Goal: Transaction & Acquisition: Purchase product/service

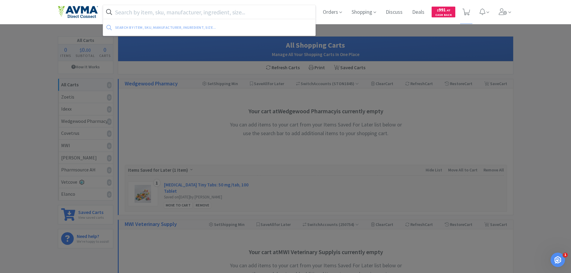
click at [155, 12] on input "text" at bounding box center [209, 12] width 213 height 14
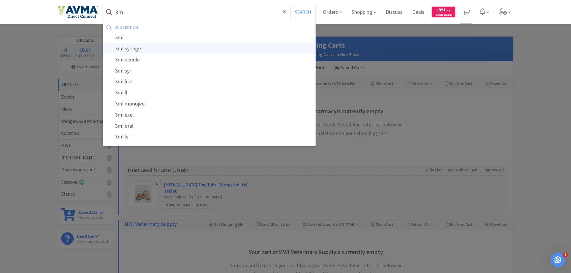
click at [147, 49] on div "3ml syringe" at bounding box center [209, 48] width 213 height 11
type input "3ml syringe"
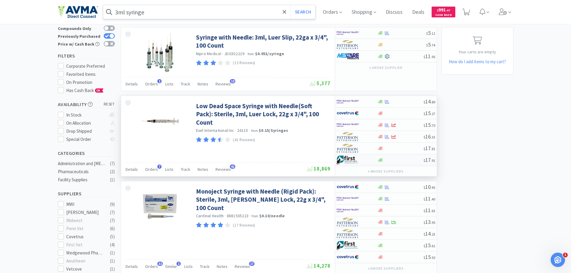
scroll to position [60, 0]
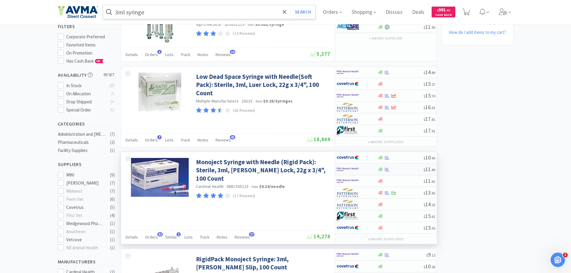
click at [348, 171] on img at bounding box center [348, 169] width 22 height 9
select select "1"
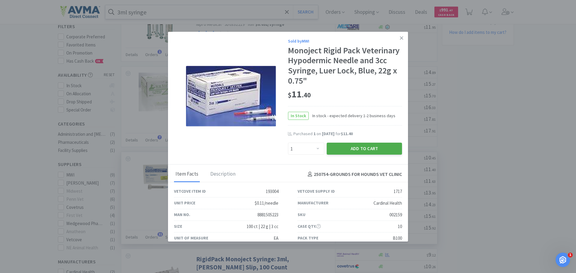
click at [342, 148] on button "Add to Cart" at bounding box center [364, 149] width 75 height 12
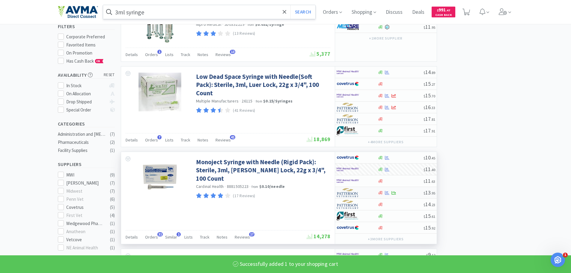
select select "1"
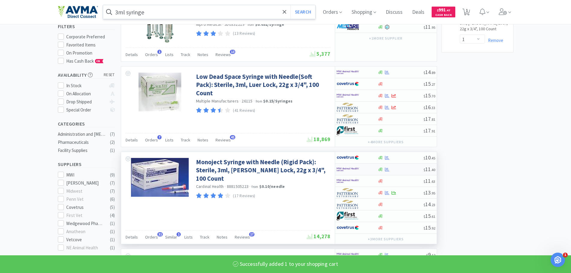
click at [352, 169] on img at bounding box center [348, 169] width 22 height 9
select select "1"
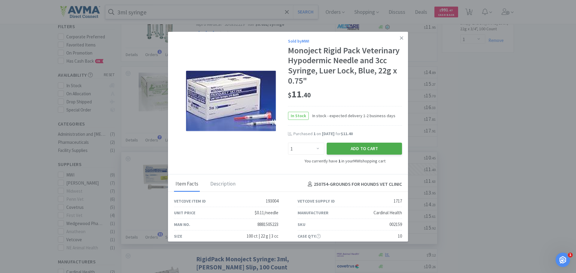
click at [347, 152] on button "Add to Cart" at bounding box center [364, 149] width 75 height 12
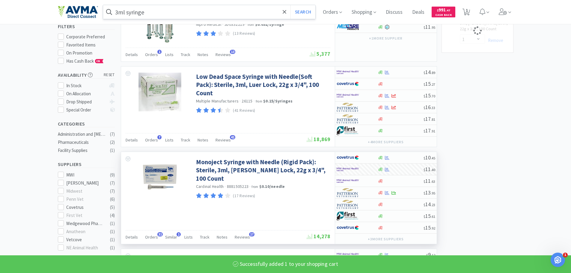
select select "2"
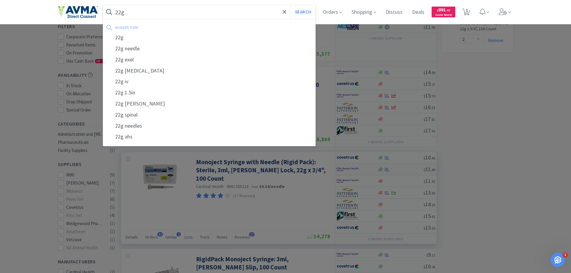
type input "22g"
click at [291, 5] on button "Search" at bounding box center [303, 12] width 25 height 14
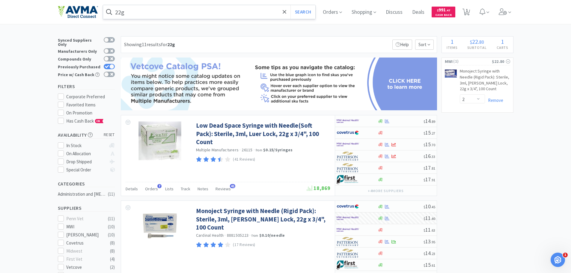
click at [171, 15] on input "22g" at bounding box center [209, 12] width 213 height 14
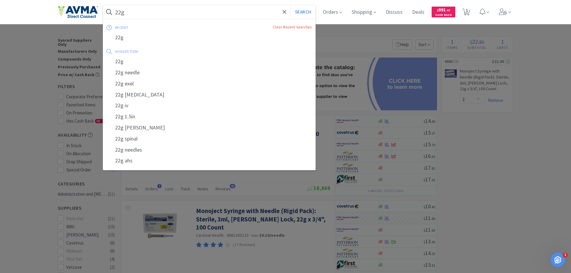
click at [297, 242] on div at bounding box center [285, 136] width 571 height 273
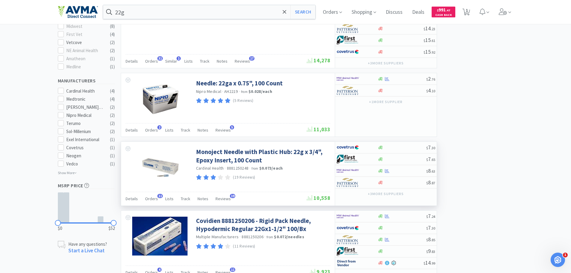
scroll to position [240, 0]
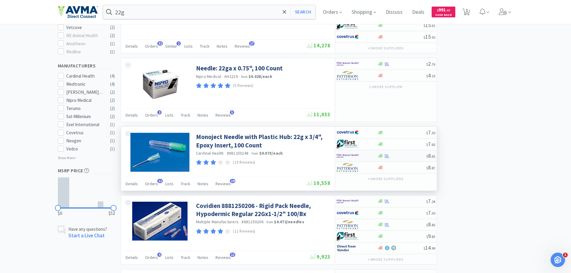
click at [355, 156] on img at bounding box center [348, 155] width 22 height 9
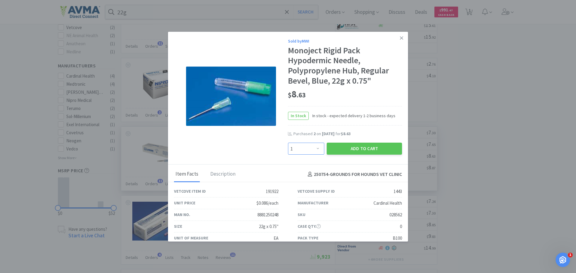
click at [315, 149] on select "Enter Quantity 1 2 3 4 5 6 7 8 9 10 11 12 13 14 15 16 17 18 19 20 Enter Quantity" at bounding box center [306, 149] width 36 height 12
select select "2"
click at [288, 143] on select "Enter Quantity 1 2 3 4 5 6 7 8 9 10 11 12 13 14 15 16 17 18 19 20 Enter Quantity" at bounding box center [306, 149] width 36 height 12
click at [354, 149] on button "Add to Cart" at bounding box center [364, 149] width 75 height 12
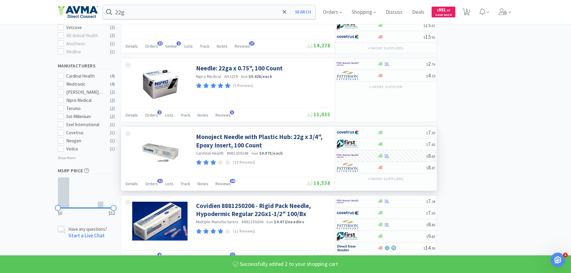
select select "2"
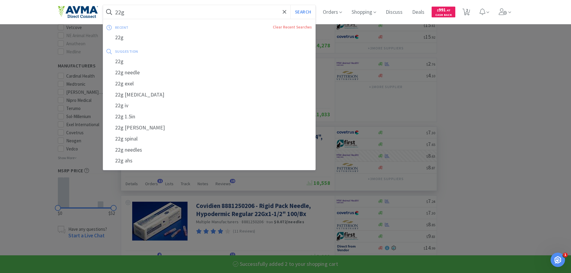
click at [167, 11] on input "22g" at bounding box center [209, 12] width 213 height 14
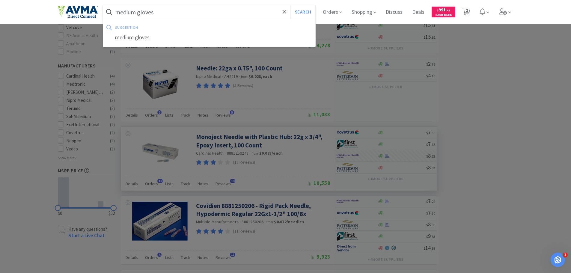
type input "medium gloves"
click at [291, 5] on button "Search" at bounding box center [303, 12] width 25 height 14
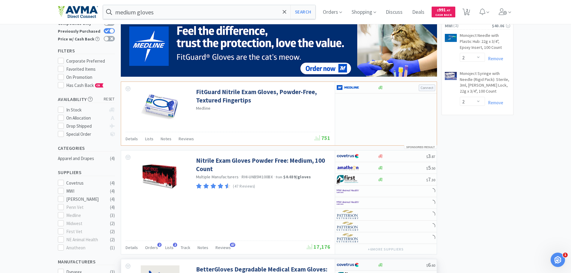
scroll to position [120, 0]
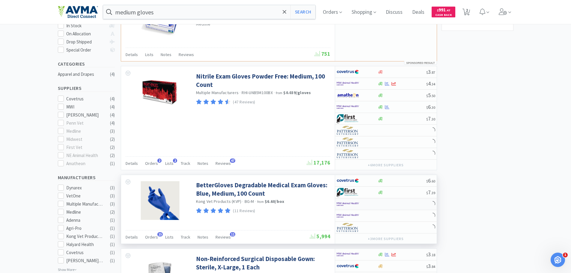
click at [356, 205] on img at bounding box center [348, 204] width 22 height 9
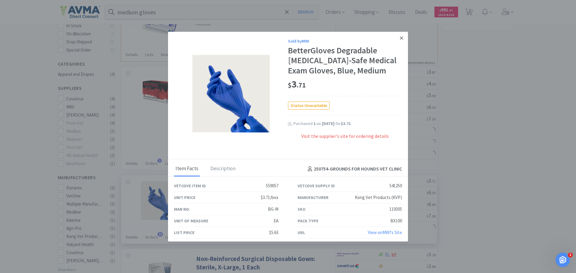
click at [400, 36] on icon at bounding box center [401, 37] width 3 height 5
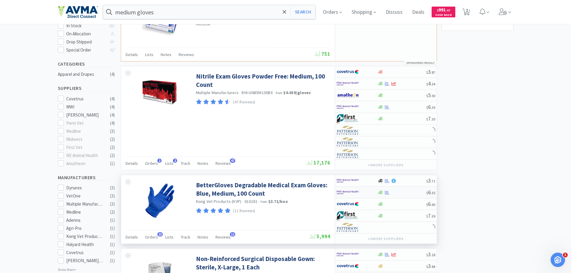
click at [349, 193] on img at bounding box center [348, 192] width 22 height 9
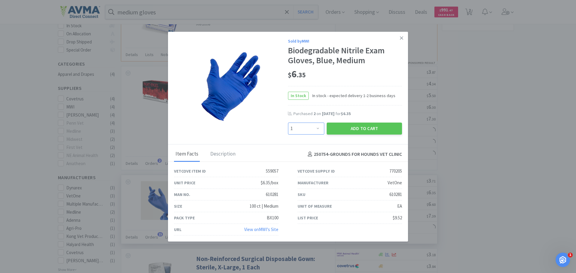
click at [317, 130] on select "Enter Quantity 1 2 3 4 5 6 7 8 9 10 11 12 13 14 15 16 17 18 19 20 Enter Quantity" at bounding box center [306, 129] width 36 height 12
select select "2"
click at [288, 123] on select "Enter Quantity 1 2 3 4 5 6 7 8 9 10 11 12 13 14 15 16 17 18 19 20 Enter Quantity" at bounding box center [306, 129] width 36 height 12
click at [359, 132] on button "Add to Cart" at bounding box center [364, 129] width 75 height 12
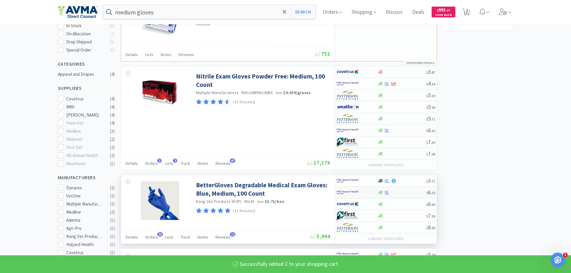
select select "2"
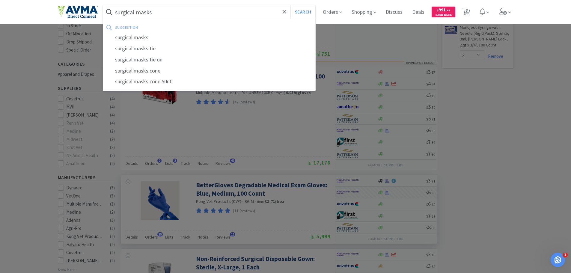
type input "surgical masks"
click at [291, 5] on button "Search" at bounding box center [303, 12] width 25 height 14
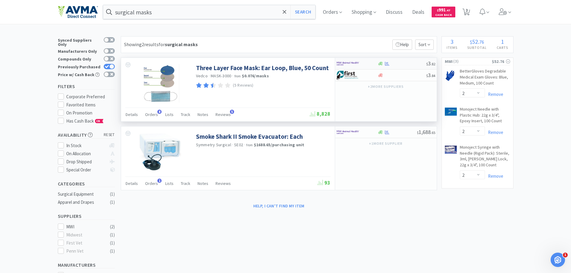
click at [342, 66] on img at bounding box center [348, 63] width 22 height 9
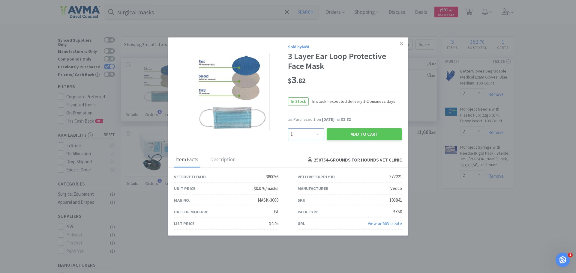
click at [314, 138] on select "Enter Quantity 1 2 3 4 5 6 7 8 9 10 11 12 13 14 15 16 17 18 19 20 Enter Quantity" at bounding box center [306, 134] width 36 height 12
select select "2"
click at [288, 128] on select "Enter Quantity 1 2 3 4 5 6 7 8 9 10 11 12 13 14 15 16 17 18 19 20 Enter Quantity" at bounding box center [306, 134] width 36 height 12
click at [350, 136] on button "Add to Cart" at bounding box center [364, 134] width 75 height 12
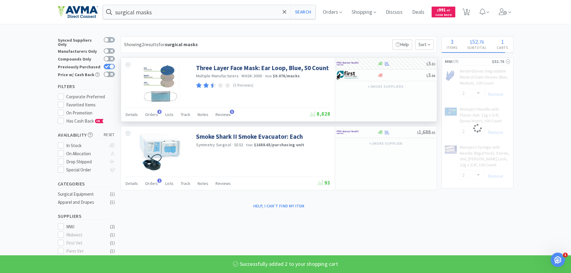
click at [161, 11] on input "surgical masks" at bounding box center [209, 12] width 213 height 14
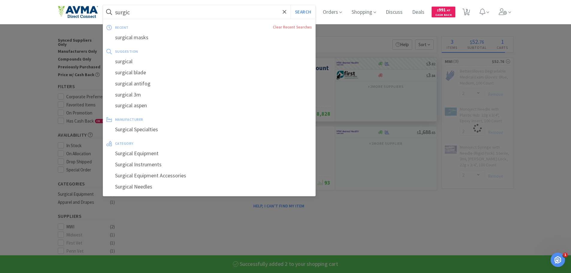
type input "surgicl"
select select "2"
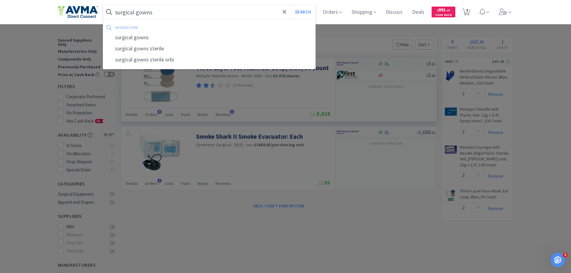
type input "surgical gowns"
click at [291, 5] on button "Search" at bounding box center [303, 12] width 25 height 14
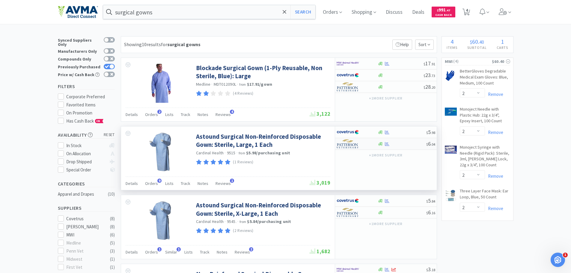
click at [356, 143] on img at bounding box center [348, 143] width 22 height 9
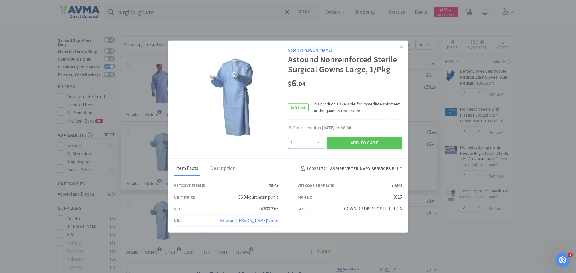
click at [317, 144] on select "Enter Quantity 1 2 3 4 5 6 7 8 9 10 11 12 13 14 15 16 17 18 19 20 Enter Quantity" at bounding box center [306, 143] width 36 height 12
select select "3"
click at [288, 137] on select "Enter Quantity 1 2 3 4 5 6 7 8 9 10 11 12 13 14 15 16 17 18 19 20 Enter Quantity" at bounding box center [306, 143] width 36 height 12
click at [388, 147] on button "Add to Cart" at bounding box center [364, 143] width 75 height 12
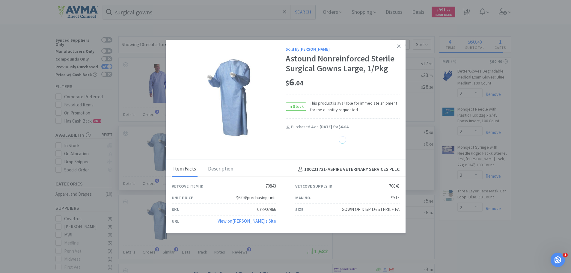
select select "3"
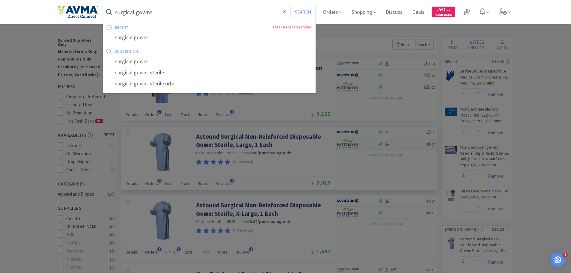
click at [177, 10] on input "surgical gowns" at bounding box center [209, 12] width 213 height 14
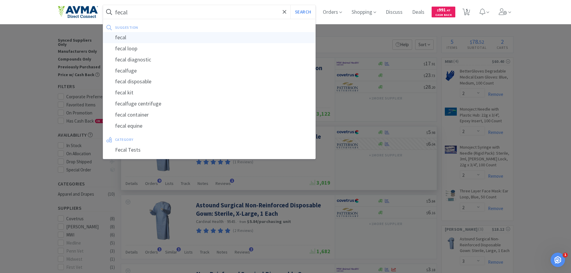
type input "fecal"
click at [170, 37] on div "fecal" at bounding box center [209, 37] width 213 height 11
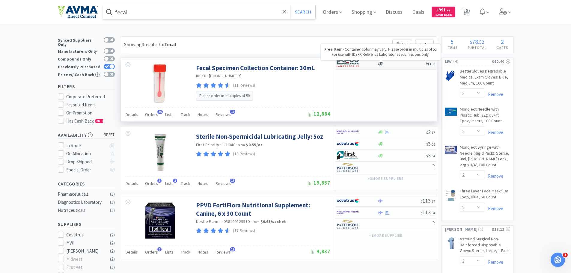
click at [373, 66] on div at bounding box center [357, 63] width 41 height 10
select select "50"
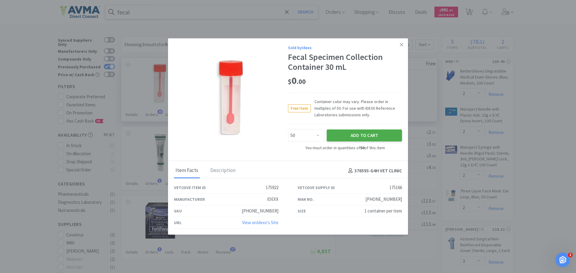
click at [378, 136] on button "Add to Cart" at bounding box center [364, 136] width 75 height 12
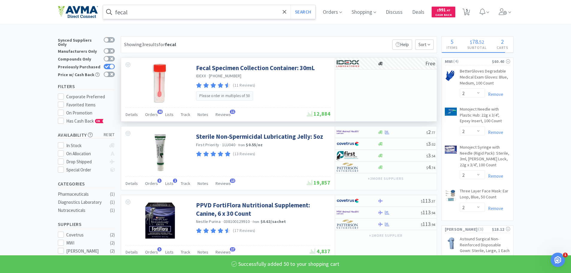
select select "50"
click at [161, 12] on input "fecal" at bounding box center [209, 12] width 213 height 14
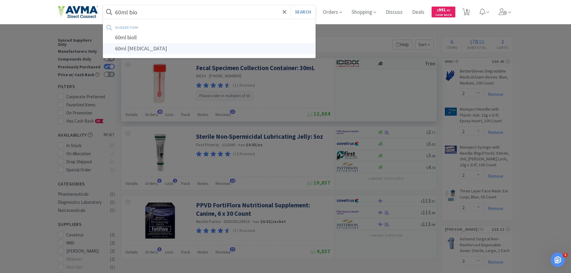
type input "60ml [MEDICAL_DATA]"
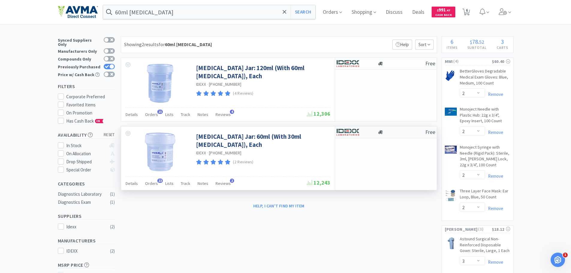
click at [363, 130] on div at bounding box center [353, 132] width 33 height 10
select select "1"
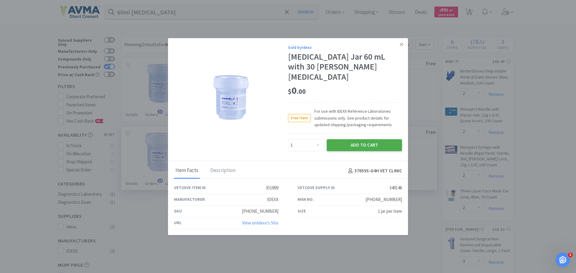
click at [368, 141] on button "Add to Cart" at bounding box center [364, 145] width 75 height 12
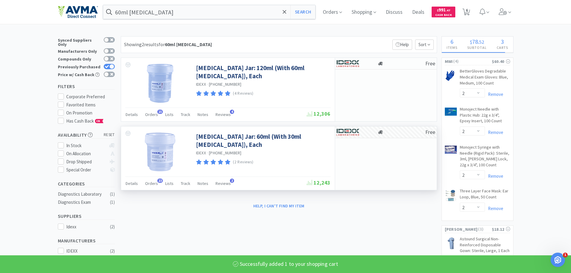
select select "1"
select select "50"
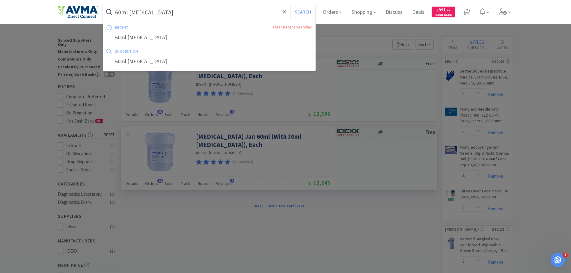
click at [142, 10] on input "60ml [MEDICAL_DATA]" at bounding box center [209, 12] width 213 height 14
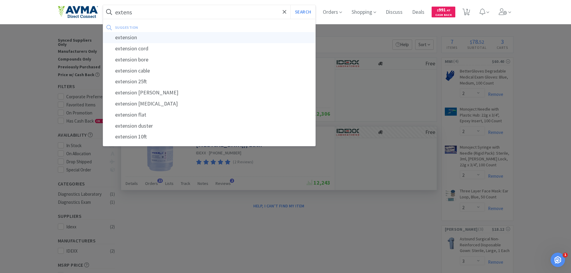
type input "extension"
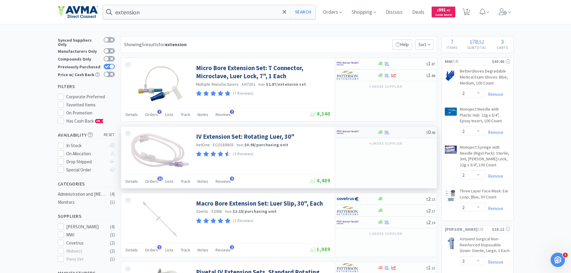
click at [350, 133] on img at bounding box center [348, 132] width 22 height 9
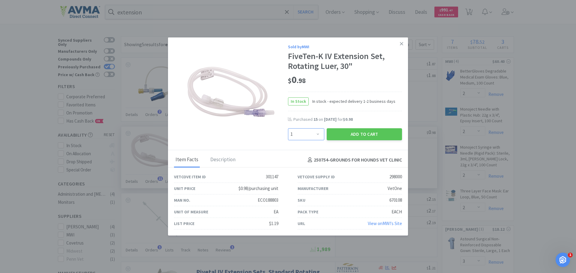
click at [318, 133] on select "Enter Quantity 1 2 3 4 5 6 7 8 9 10 11 12 13 14 15 16 17 18 19 20 Enter Quantity" at bounding box center [306, 134] width 36 height 12
select select "10"
click at [288, 128] on select "Enter Quantity 1 2 3 4 5 6 7 8 9 10 11 12 13 14 15 16 17 18 19 20 Enter Quantity" at bounding box center [306, 134] width 36 height 12
click at [370, 136] on button "Add to Cart" at bounding box center [364, 134] width 75 height 12
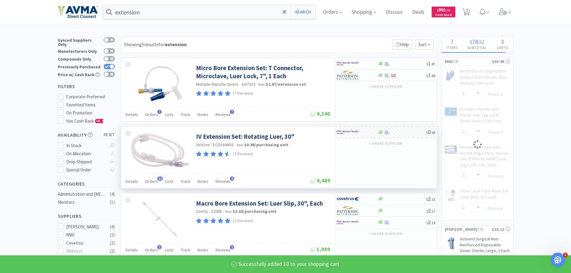
select select "10"
select select "2"
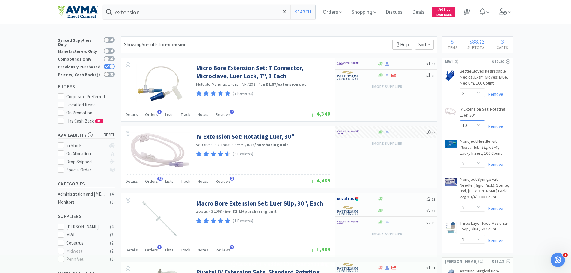
click at [484, 126] on select "Enter Quantity 1 2 3 4 5 6 7 8 9 10 11 12 13 14 15 16 17 18 19 20 Enter Quantity" at bounding box center [472, 125] width 25 height 9
click at [460, 121] on select "Enter Quantity 1 2 3 4 5 6 7 8 9 10 11 12 13 14 15 16 17 18 19 20 Enter Quantity" at bounding box center [472, 125] width 25 height 9
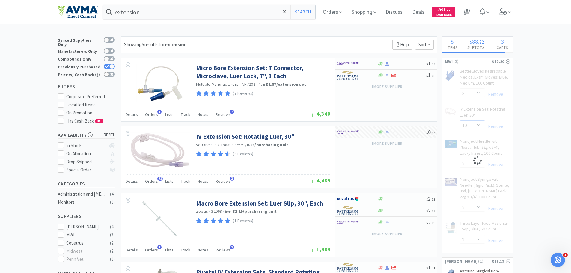
select select "15"
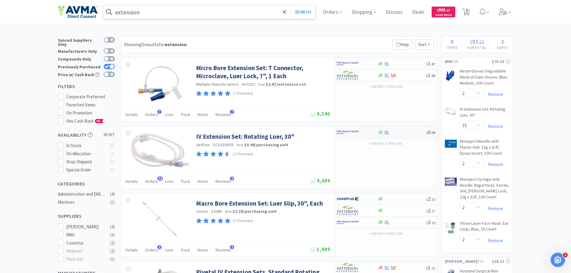
click at [151, 7] on input "extension" at bounding box center [209, 12] width 213 height 14
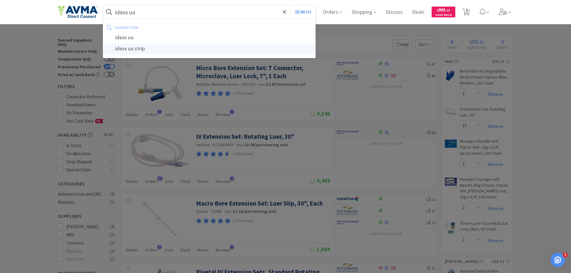
type input "idexx ua strip"
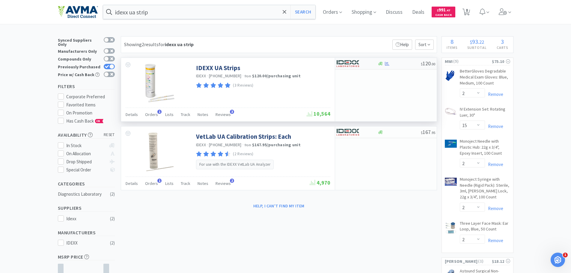
click at [366, 60] on div at bounding box center [353, 63] width 33 height 10
select select "1"
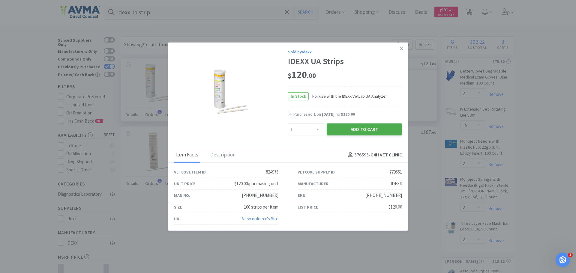
click at [365, 130] on button "Add to Cart" at bounding box center [364, 129] width 75 height 12
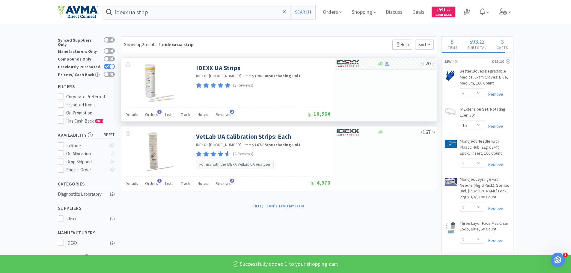
select select "1"
click at [146, 18] on input "idexx ua strip" at bounding box center [209, 12] width 213 height 14
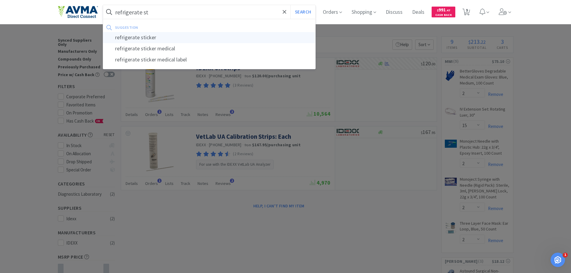
type input "refrigerate sticker"
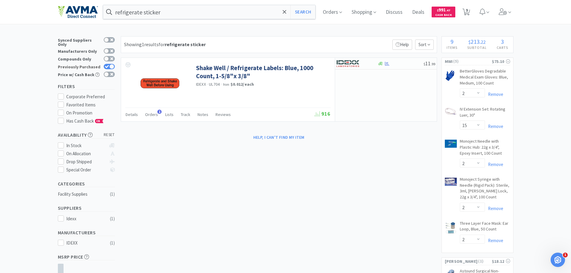
click at [106, 65] on icon at bounding box center [107, 66] width 4 height 3
checkbox input "false"
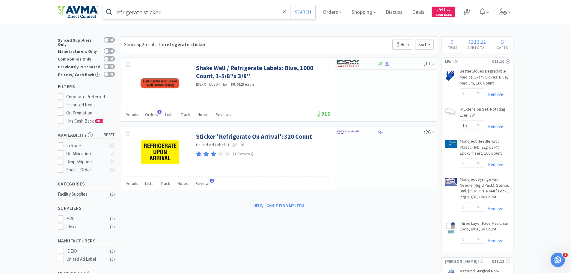
click at [163, 13] on input "refrigerate sticker" at bounding box center [209, 12] width 213 height 14
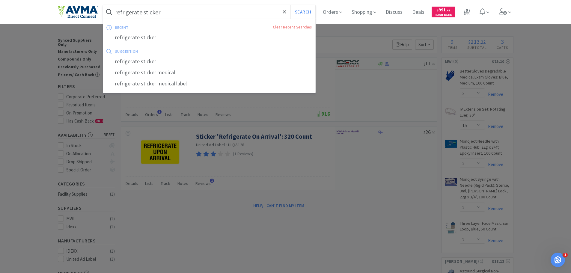
click at [155, 13] on input "refrigerate sticker" at bounding box center [209, 12] width 213 height 14
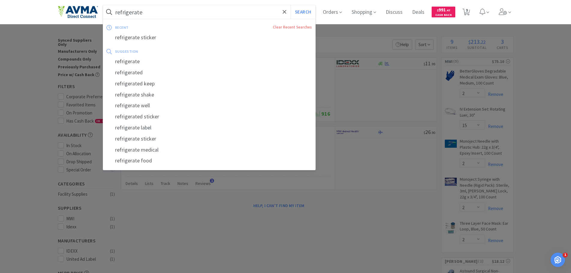
type input "refrigerate"
click at [291, 5] on button "Search" at bounding box center [303, 12] width 25 height 14
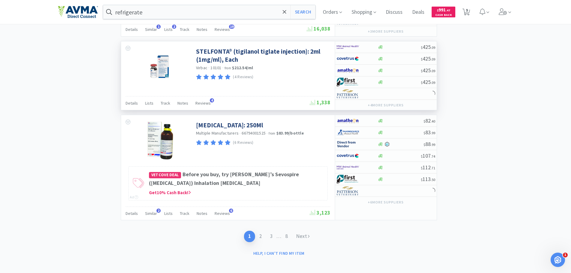
scroll to position [917, 0]
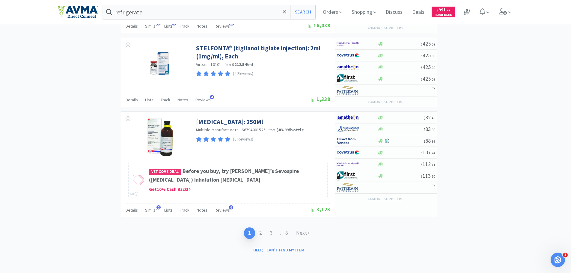
click at [262, 239] on div "1 2 3 . . . 8 Next" at bounding box center [279, 233] width 316 height 23
click at [262, 232] on link "2" at bounding box center [260, 233] width 11 height 11
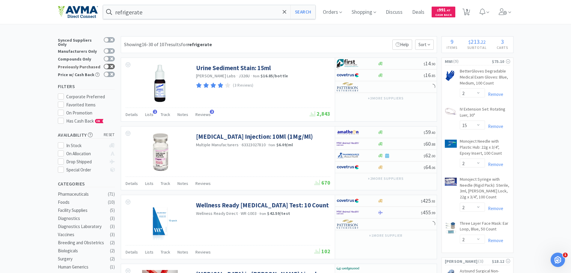
click at [107, 64] on div at bounding box center [106, 66] width 5 height 5
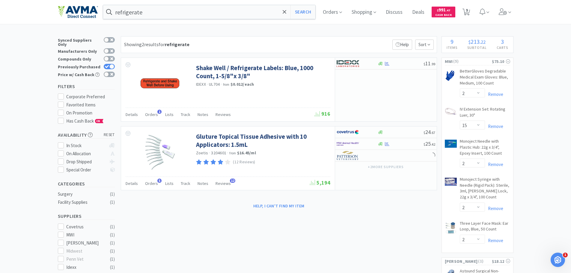
click at [107, 63] on div "Previously Purchased" at bounding box center [86, 67] width 57 height 8
click at [108, 63] on div "Previously Purchased" at bounding box center [86, 67] width 57 height 8
click at [108, 65] on icon at bounding box center [107, 66] width 4 height 3
checkbox input "false"
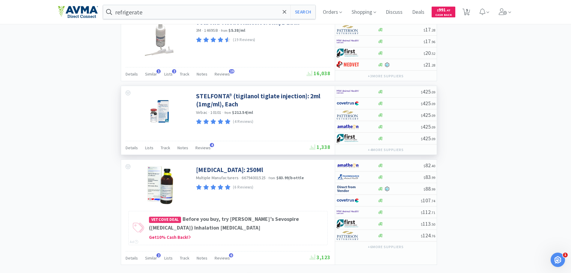
scroll to position [917, 0]
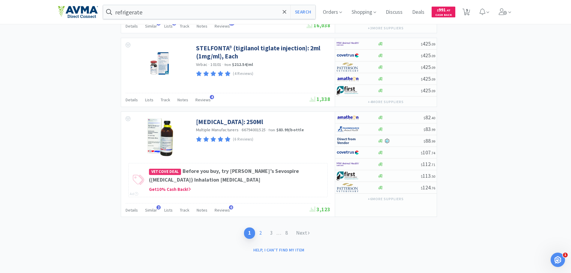
click at [262, 235] on link "2" at bounding box center [260, 233] width 11 height 11
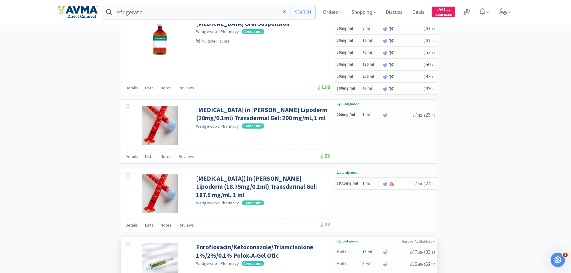
scroll to position [921, 0]
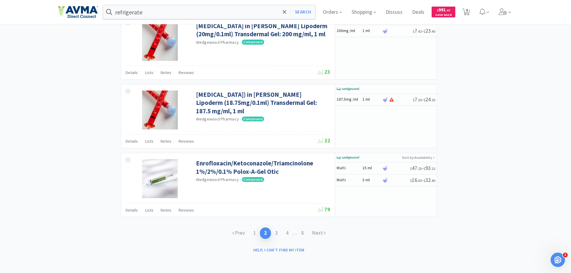
click at [279, 234] on link "3" at bounding box center [276, 233] width 11 height 11
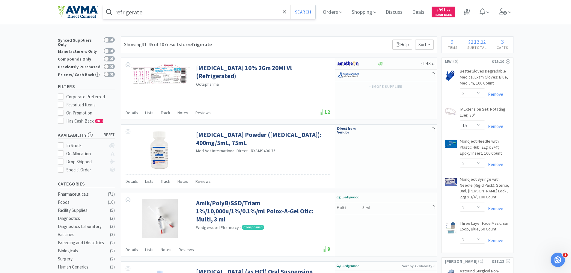
click at [161, 12] on input "refrigerate" at bounding box center [209, 12] width 213 height 14
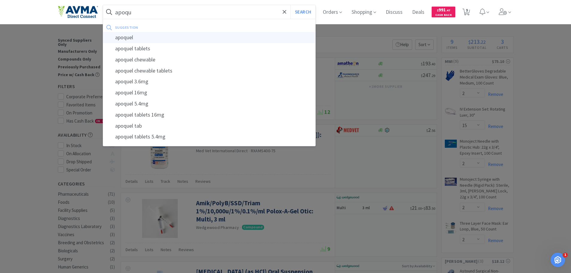
type input "apoquel"
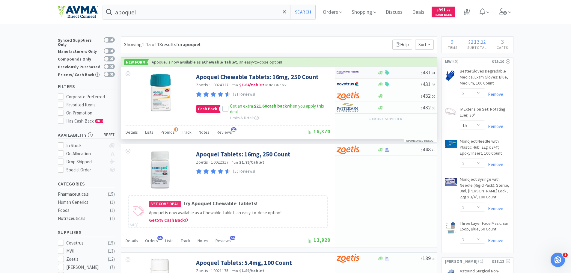
click at [352, 71] on img at bounding box center [348, 72] width 22 height 9
select select "1"
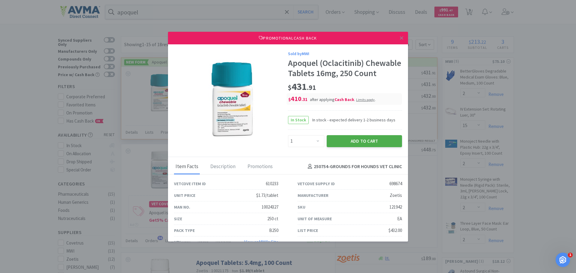
click at [364, 147] on button "Add to Cart" at bounding box center [364, 141] width 75 height 12
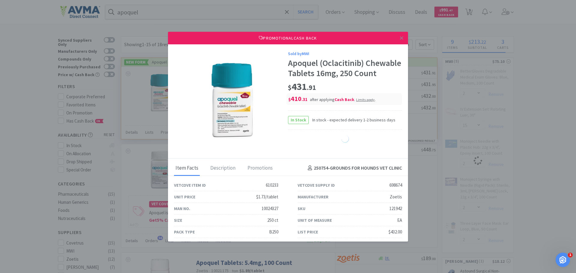
select select "1"
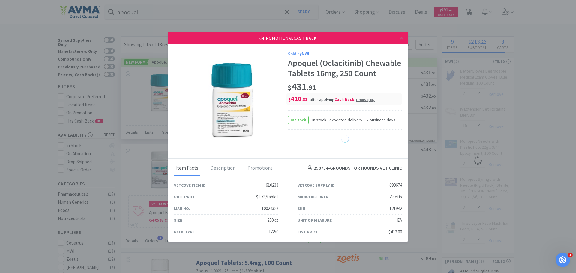
select select "1"
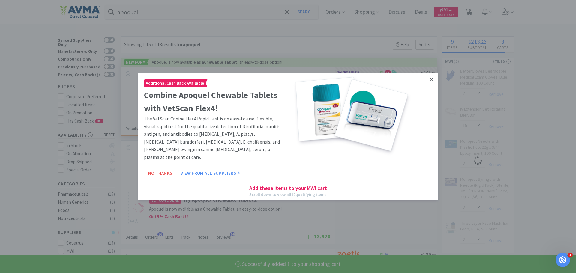
click at [430, 79] on icon at bounding box center [431, 79] width 3 height 5
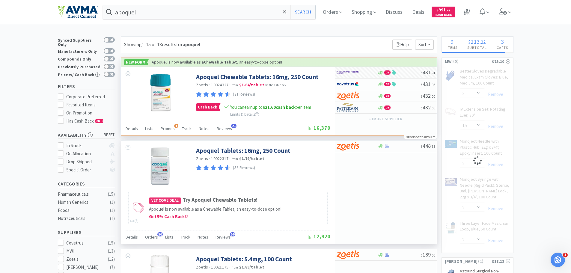
select select "1"
select select "2"
select select "15"
select select "2"
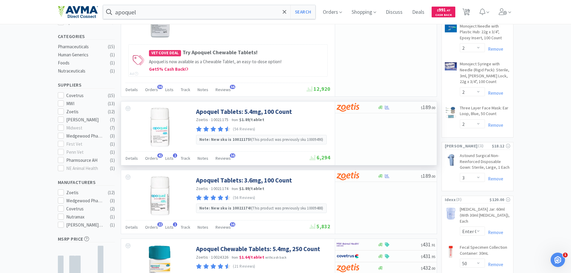
scroll to position [150, 0]
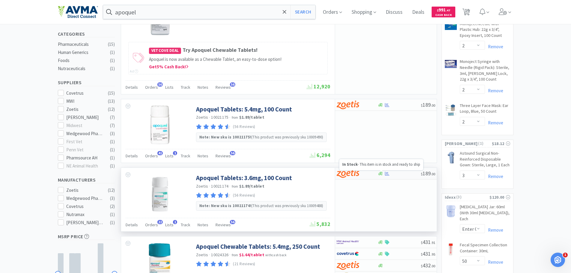
click at [383, 174] on icon at bounding box center [380, 174] width 4 height 4
select select "1"
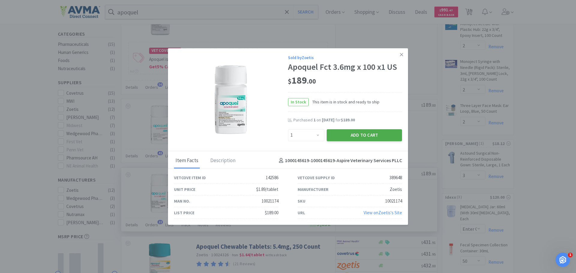
click at [368, 130] on button "Add to Cart" at bounding box center [364, 135] width 75 height 12
select select "1"
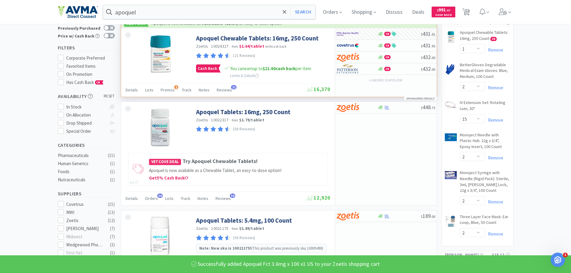
scroll to position [0, 0]
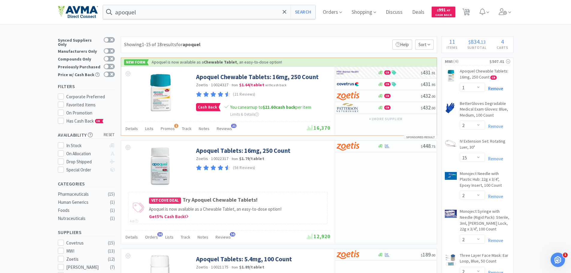
click at [494, 88] on link "Remove" at bounding box center [494, 89] width 18 height 6
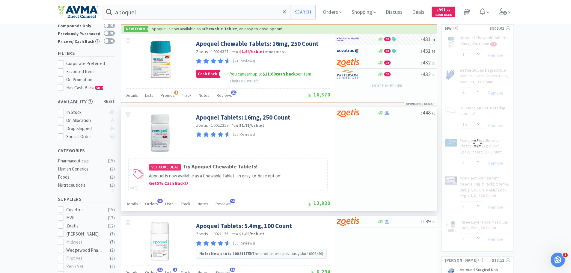
scroll to position [90, 0]
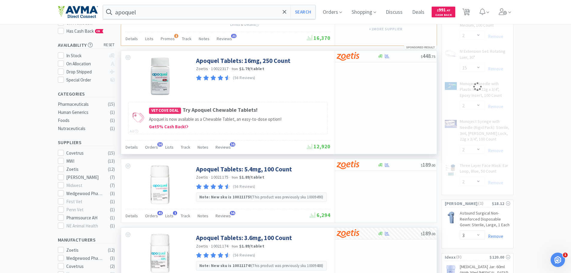
select select "15"
select select "2"
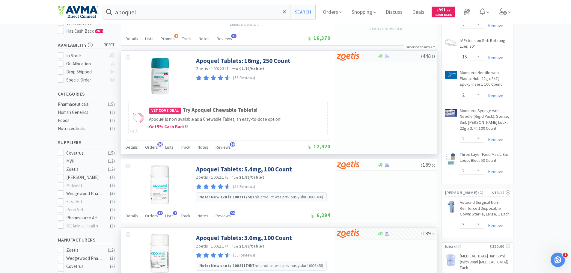
click at [379, 53] on div "$ 448 . 75" at bounding box center [386, 57] width 102 height 12
select select "1"
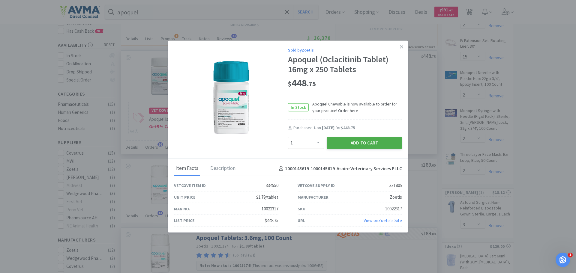
click at [376, 145] on button "Add to Cart" at bounding box center [364, 143] width 75 height 12
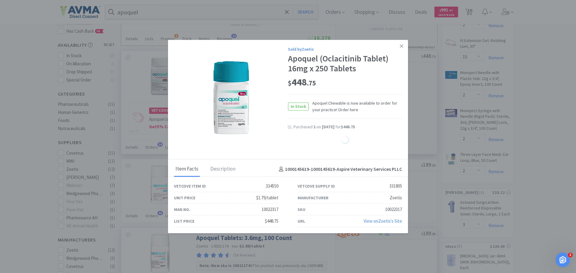
select select "1"
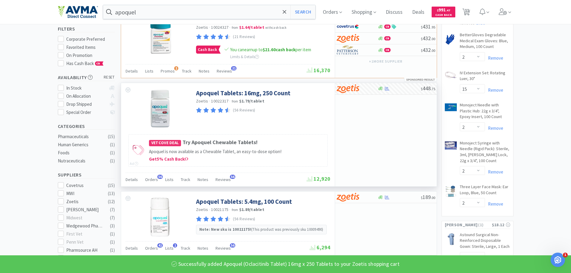
scroll to position [0, 0]
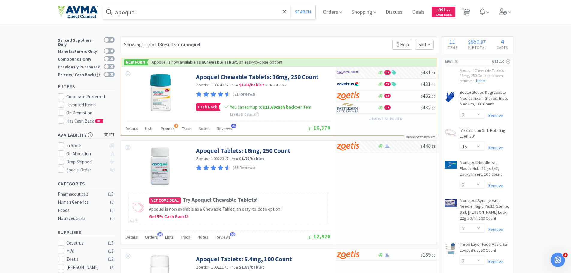
click at [154, 14] on input "apoquel" at bounding box center [209, 12] width 213 height 14
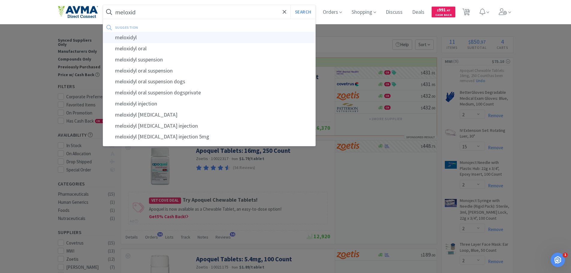
type input "meloxidyl"
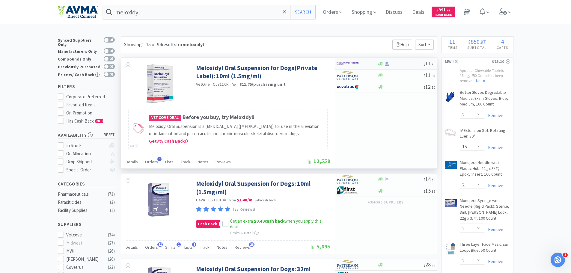
click at [349, 61] on img at bounding box center [348, 63] width 22 height 9
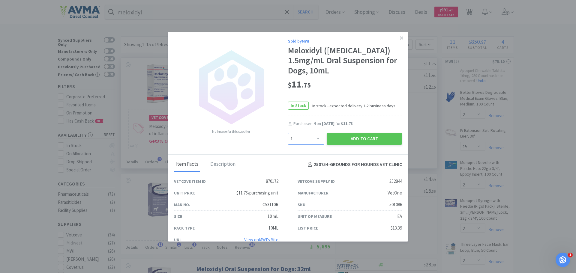
drag, startPoint x: 315, startPoint y: 138, endPoint x: 317, endPoint y: 134, distance: 4.4
click at [315, 138] on select "Enter Quantity 1 2 3 4 5 6 7 8 9 10 11 12 13 14 15 16 17 18 19 20 Enter Quantity" at bounding box center [306, 139] width 36 height 12
select select "2"
click at [288, 133] on select "Enter Quantity 1 2 3 4 5 6 7 8 9 10 11 12 13 14 15 16 17 18 19 20 Enter Quantity" at bounding box center [306, 139] width 36 height 12
click at [373, 147] on div "No image for this supplier Sold by MWI Meloxidyl ([MEDICAL_DATA]) 1.5mg/mL Oral…" at bounding box center [288, 93] width 240 height 123
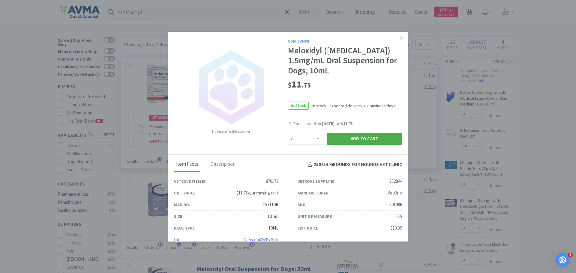
click at [375, 137] on button "Add to Cart" at bounding box center [364, 139] width 75 height 12
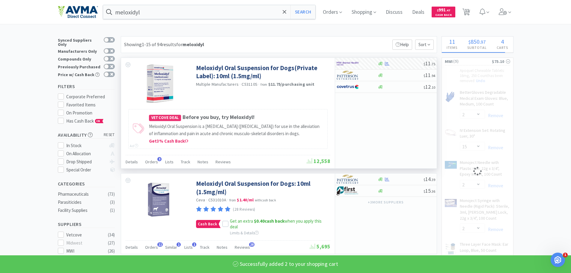
select select "2"
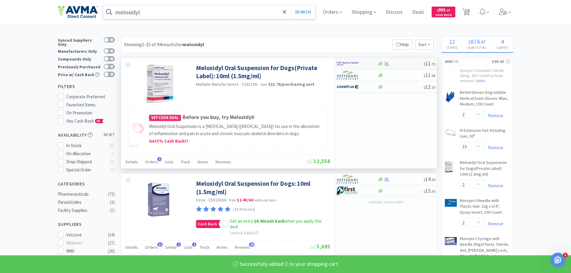
click at [154, 11] on input "meloxidyl" at bounding box center [209, 12] width 213 height 14
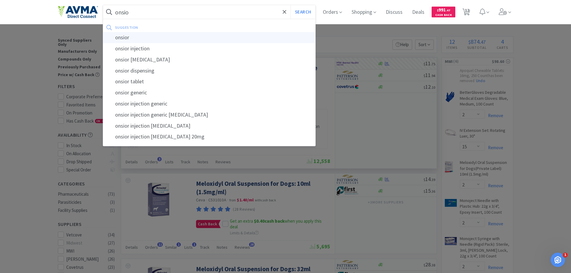
type input "onsior"
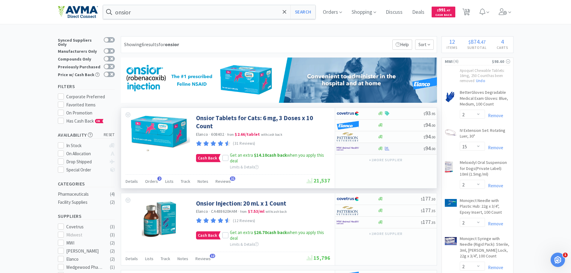
click at [355, 149] on img at bounding box center [348, 148] width 22 height 9
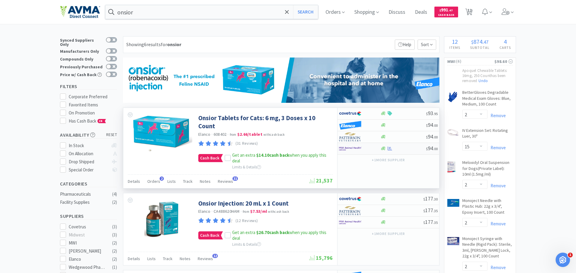
select select "1"
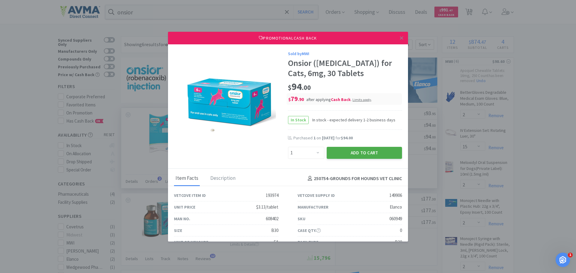
click at [351, 149] on button "Add to Cart" at bounding box center [364, 153] width 75 height 12
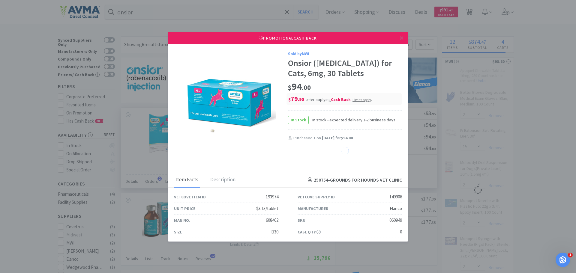
select select "1"
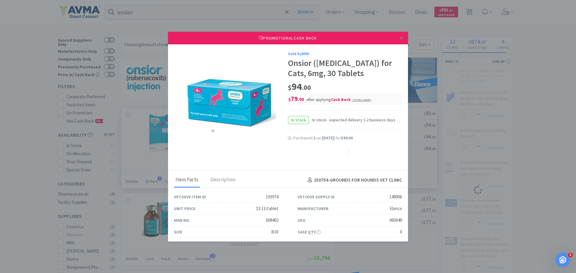
select select "1"
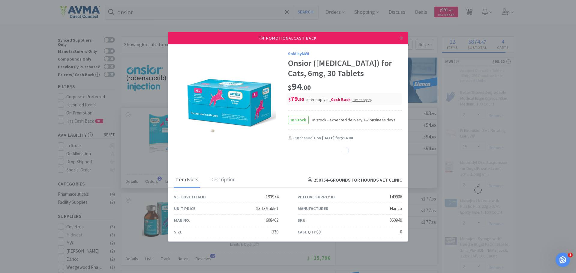
select select "1"
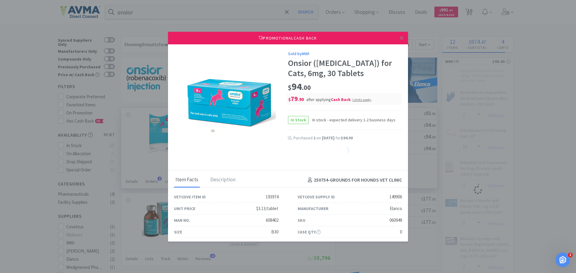
select select "1"
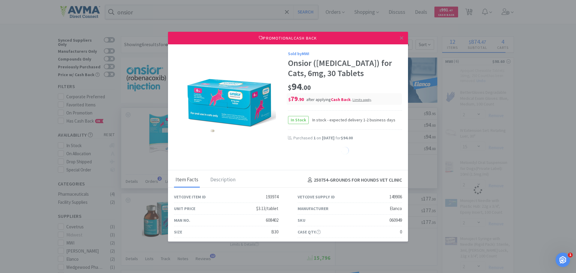
select select "1"
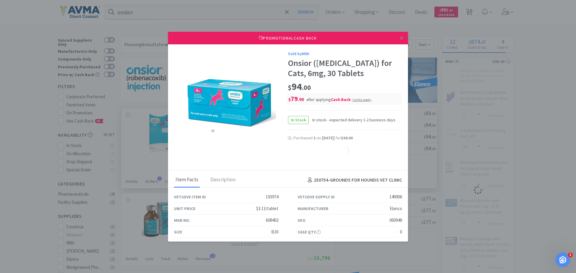
select select "1"
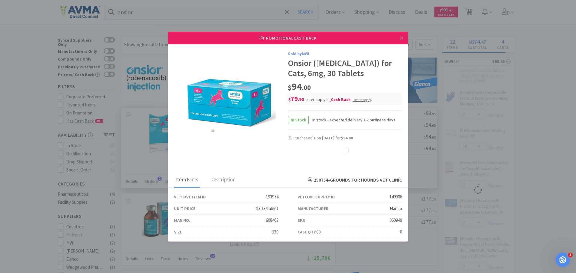
select select "1"
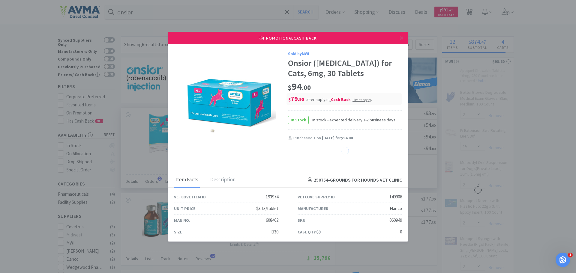
select select "1"
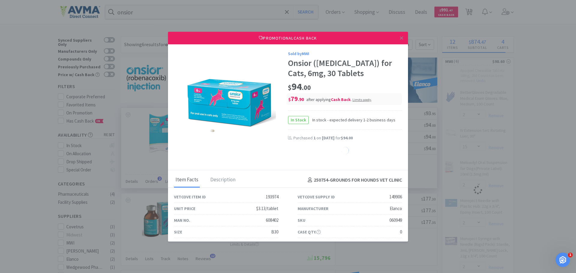
select select "1"
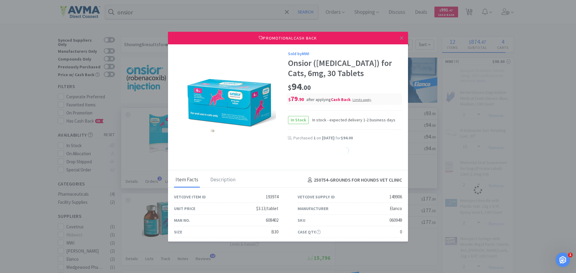
select select "1"
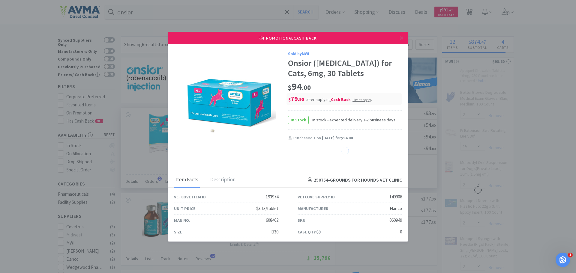
select select "1"
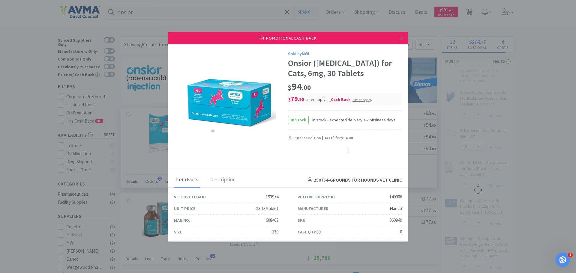
select select "1"
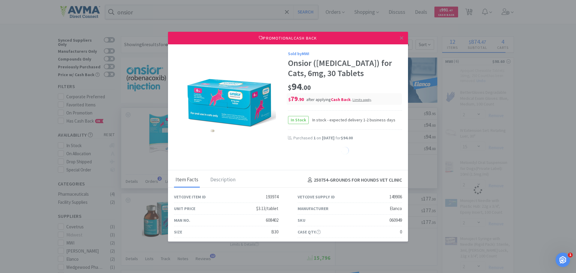
select select "1"
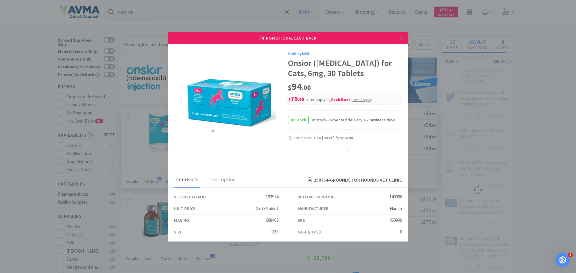
select select "1"
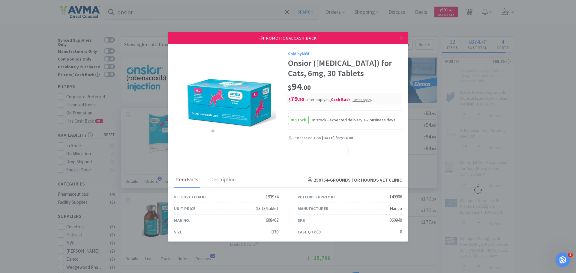
select select "1"
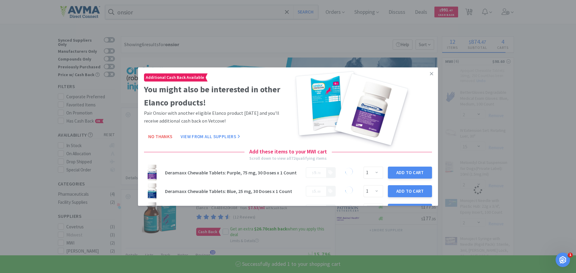
click at [430, 75] on icon at bounding box center [431, 73] width 3 height 5
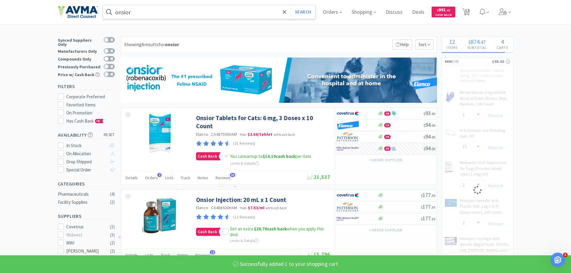
click at [199, 5] on div "onsior Search Orders Shopping Discuss Discuss Deals Deals $ 991 . 47 Cash Back …" at bounding box center [286, 12] width 456 height 24
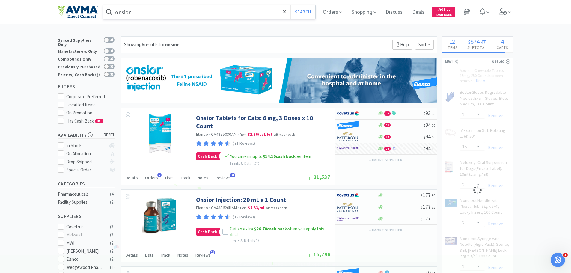
click at [199, 9] on input "onsior" at bounding box center [209, 12] width 213 height 14
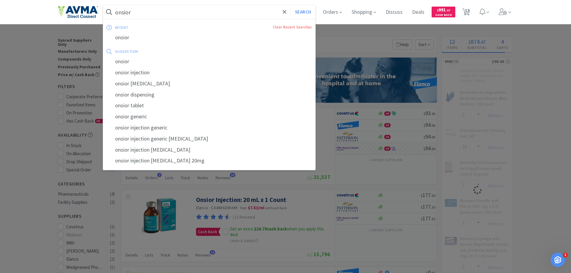
type input "p"
select select "1"
select select "2"
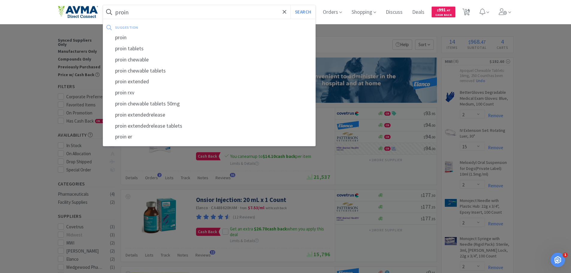
type input "proin"
click at [291, 5] on button "Search" at bounding box center [303, 12] width 25 height 14
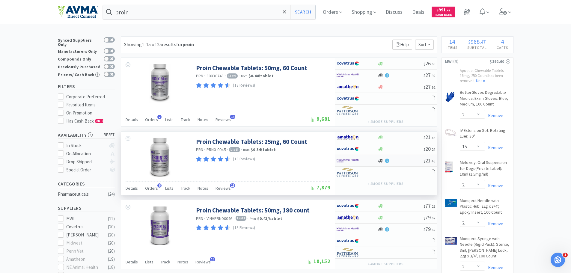
click at [353, 159] on img at bounding box center [348, 160] width 22 height 9
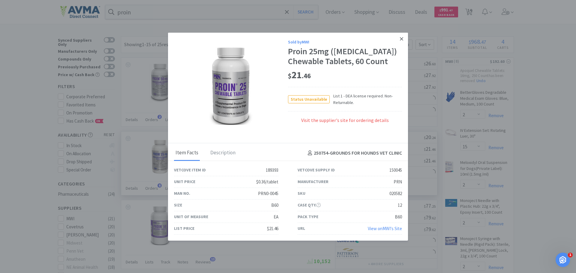
click at [400, 38] on icon at bounding box center [401, 38] width 3 height 3
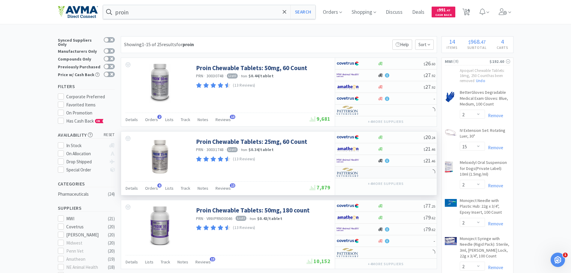
click at [353, 172] on img at bounding box center [348, 172] width 22 height 9
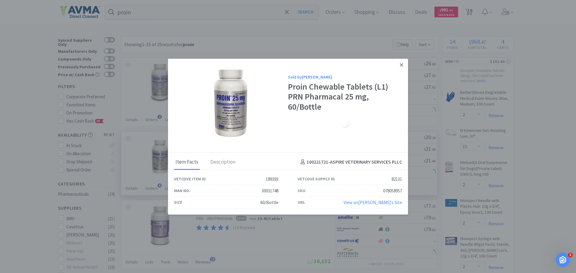
click at [400, 63] on icon at bounding box center [401, 64] width 3 height 5
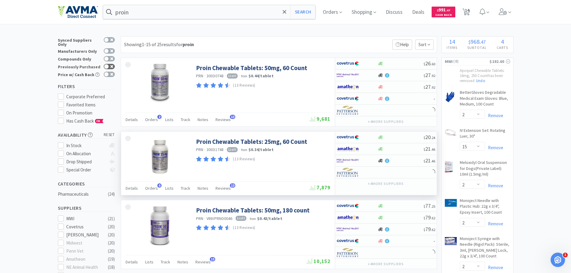
click at [110, 64] on div at bounding box center [109, 66] width 11 height 5
checkbox input "true"
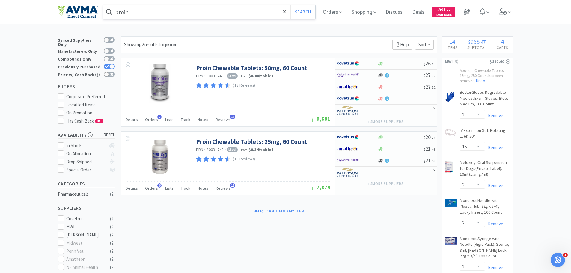
click at [173, 16] on input "proin" at bounding box center [209, 12] width 213 height 14
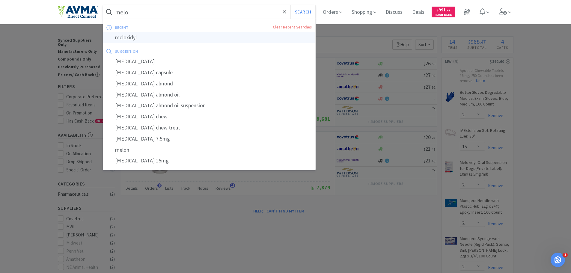
click at [161, 37] on div "meloxidyl" at bounding box center [209, 37] width 213 height 11
type input "meloxidyl"
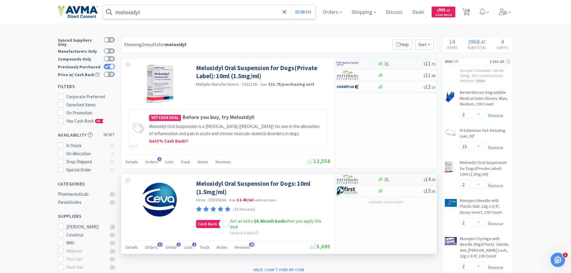
click at [363, 179] on div at bounding box center [353, 179] width 33 height 10
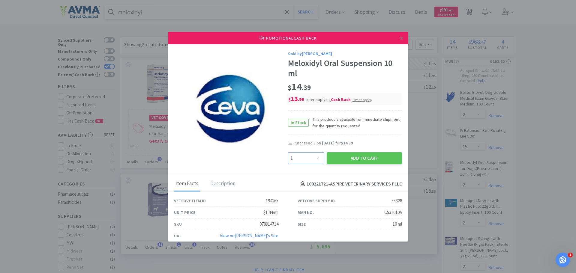
click at [315, 157] on select "Enter Quantity 1 2 3 4 5 6 7 8 9 10 11 12 13 14 15 16 17 18 19 20 Enter Quantity" at bounding box center [306, 158] width 36 height 12
select select "2"
click at [288, 152] on select "Enter Quantity 1 2 3 4 5 6 7 8 9 10 11 12 13 14 15 16 17 18 19 20 Enter Quantity" at bounding box center [306, 158] width 36 height 12
click at [367, 158] on button "Add to Cart" at bounding box center [364, 158] width 75 height 12
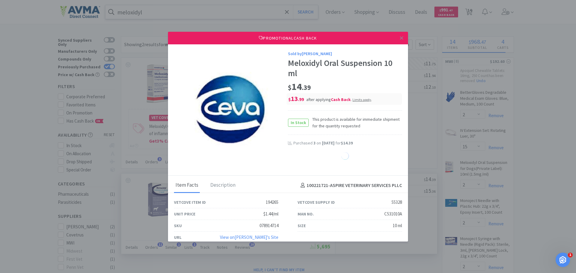
select select "2"
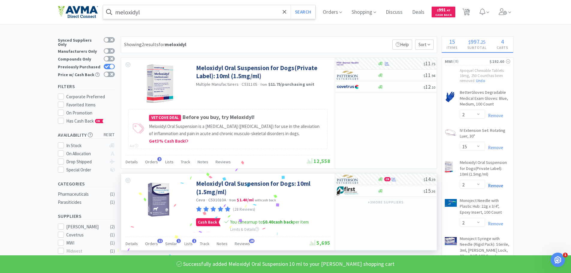
click at [498, 185] on link "Remove" at bounding box center [494, 186] width 18 height 6
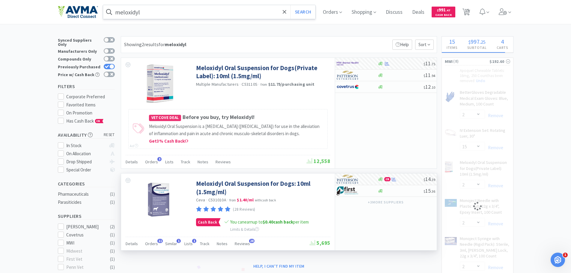
select select "1"
select select "2"
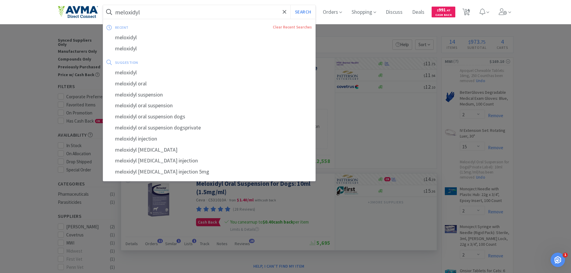
click at [151, 15] on input "meloxidyl" at bounding box center [209, 12] width 213 height 14
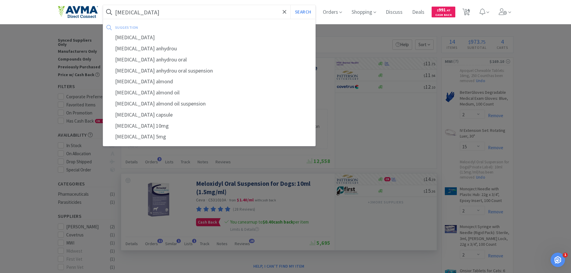
type input "[MEDICAL_DATA]"
click at [291, 5] on button "Search" at bounding box center [303, 12] width 25 height 14
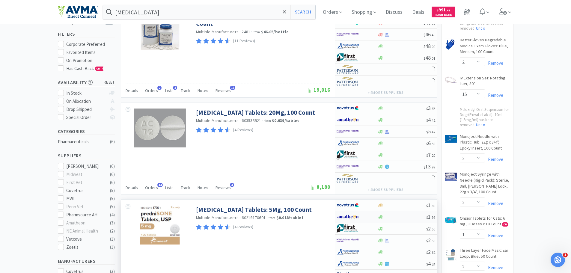
scroll to position [90, 0]
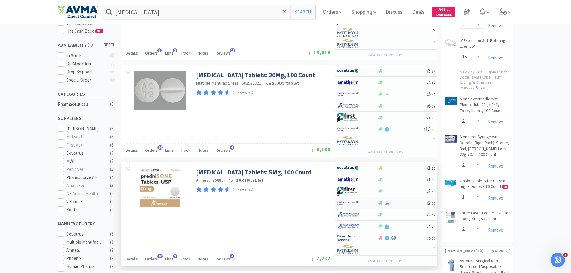
click at [354, 204] on img at bounding box center [348, 203] width 22 height 9
select select "1"
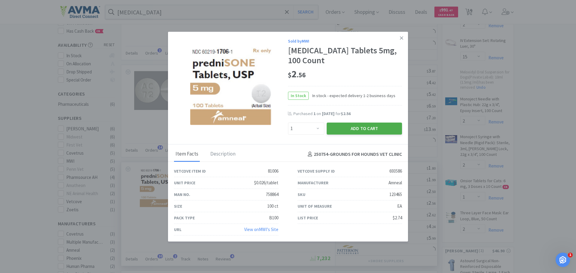
click at [348, 126] on button "Add to Cart" at bounding box center [364, 129] width 75 height 12
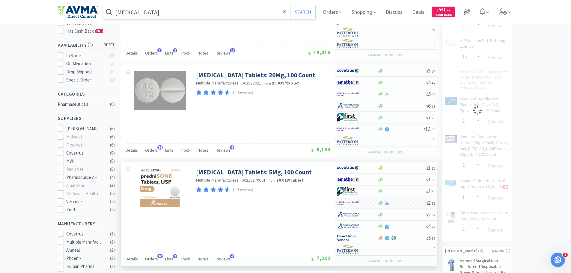
select select "1"
select select "2"
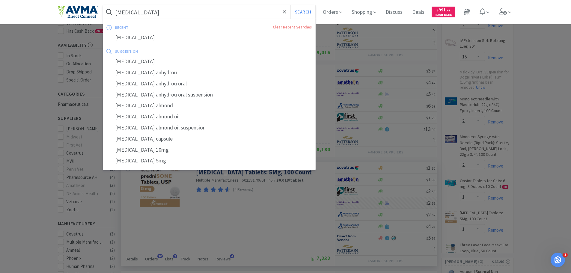
click at [181, 11] on input "[MEDICAL_DATA]" at bounding box center [209, 12] width 213 height 14
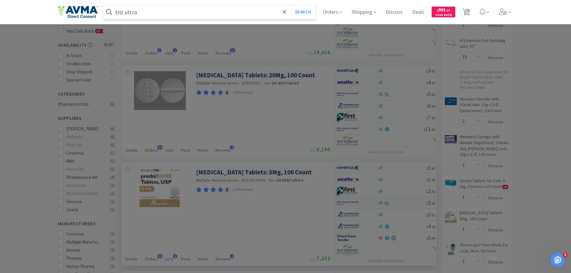
type input "triz ultra"
click at [291, 5] on button "Search" at bounding box center [303, 12] width 25 height 14
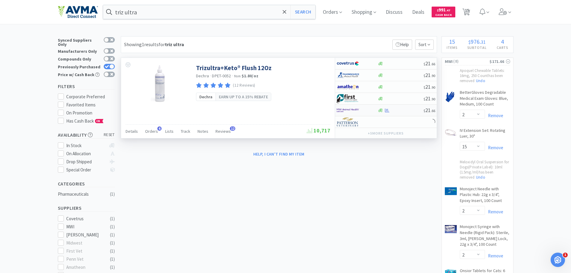
click at [352, 111] on img at bounding box center [348, 110] width 22 height 9
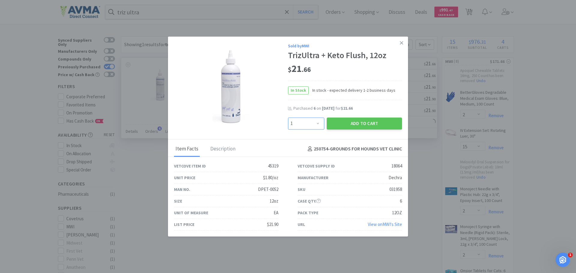
click at [315, 122] on select "Enter Quantity 1 2 3 4 5 6 7 8 9 10 11 12 13 14 15 16 17 18 19 20 Enter Quantity" at bounding box center [306, 124] width 36 height 12
select select "3"
click at [288, 118] on select "Enter Quantity 1 2 3 4 5 6 7 8 9 10 11 12 13 14 15 16 17 18 19 20 Enter Quantity" at bounding box center [306, 124] width 36 height 12
click at [372, 125] on button "Add to Cart" at bounding box center [364, 124] width 75 height 12
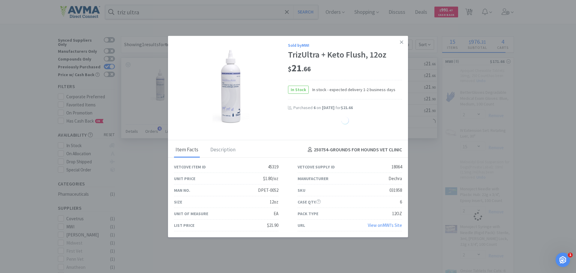
select select "1"
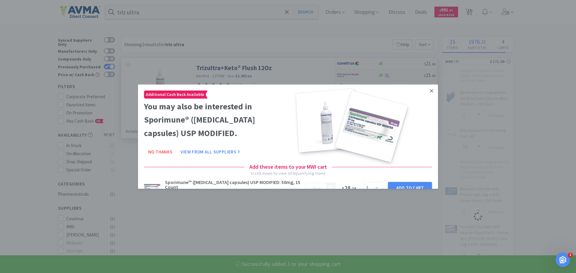
click at [430, 91] on icon at bounding box center [431, 90] width 3 height 5
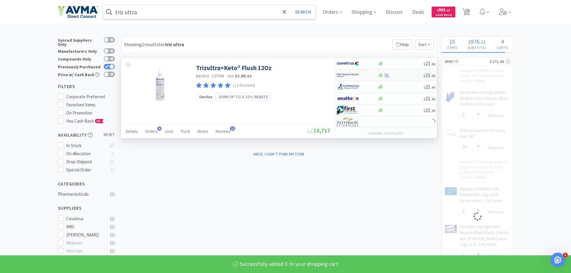
click at [182, 10] on input "triz ultra" at bounding box center [209, 12] width 213 height 14
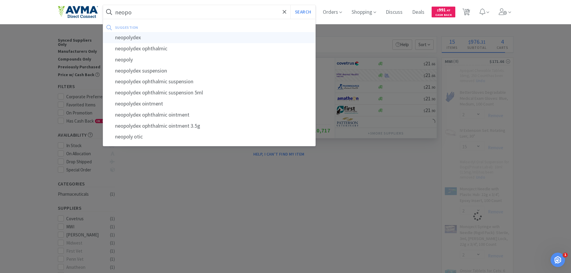
click at [168, 39] on div "neopolydex" at bounding box center [209, 37] width 213 height 11
type input "neopolydex"
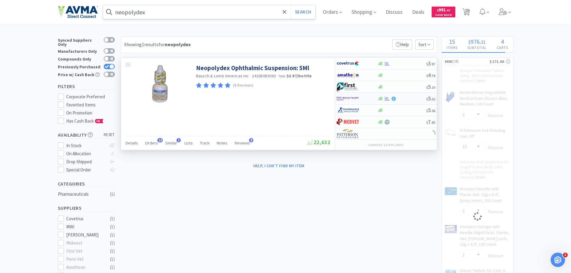
click at [346, 97] on img at bounding box center [348, 98] width 22 height 9
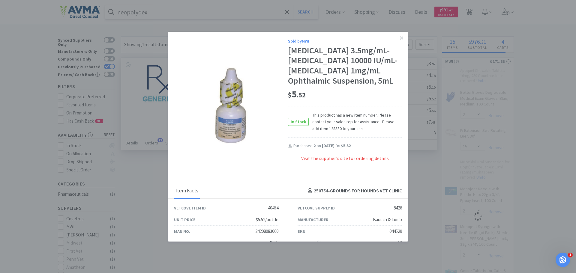
select select "3"
click at [323, 132] on span "This product has a new item number. Please contact your sales rep for assistanc…" at bounding box center [355, 122] width 93 height 20
copy span "128330"
click at [399, 37] on link at bounding box center [401, 38] width 10 height 13
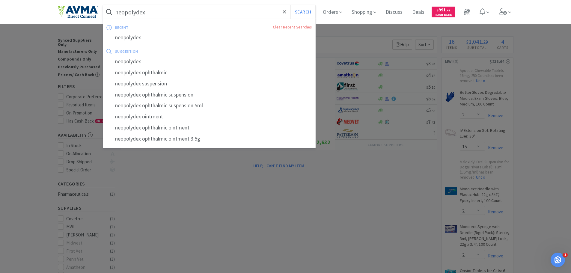
click at [159, 16] on input "neopolydex" at bounding box center [209, 12] width 213 height 14
paste input "128330"
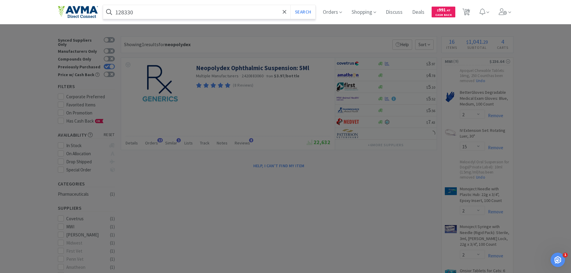
click at [291, 5] on button "Search" at bounding box center [303, 12] width 25 height 14
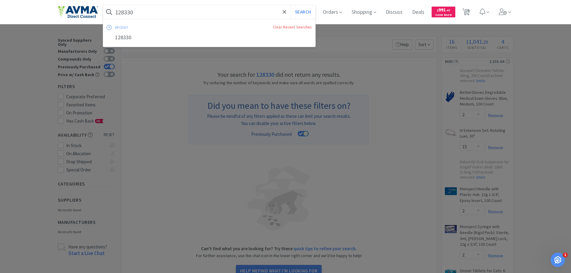
click at [178, 11] on input "128330" at bounding box center [209, 12] width 213 height 14
type input "128330"
click at [291, 5] on button "Search" at bounding box center [303, 12] width 25 height 14
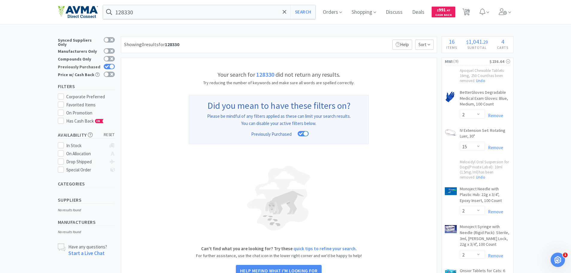
click at [111, 64] on div at bounding box center [111, 66] width 5 height 5
checkbox input "false"
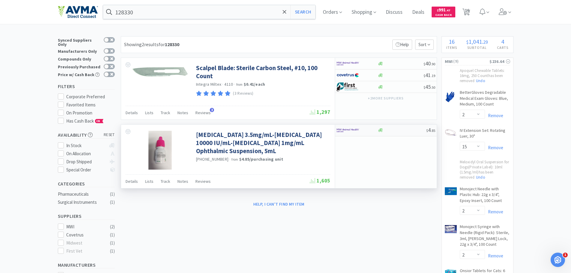
click at [349, 129] on img at bounding box center [348, 130] width 22 height 9
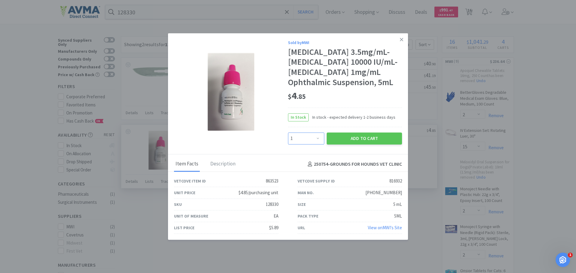
click at [312, 145] on select "Enter Quantity 1 2 3 4 5 6 7 8 9 10 11 12 13 14 15 16 17 18 19 20 Enter Quantity" at bounding box center [306, 139] width 36 height 12
select select "3"
click at [288, 141] on select "Enter Quantity 1 2 3 4 5 6 7 8 9 10 11 12 13 14 15 16 17 18 19 20 Enter Quantity" at bounding box center [306, 139] width 36 height 12
click at [363, 143] on button "Add to Cart" at bounding box center [364, 139] width 75 height 12
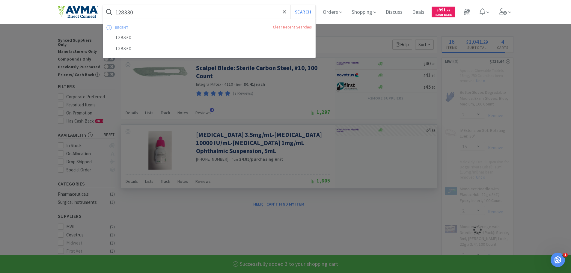
click at [137, 13] on input "128330" at bounding box center [209, 12] width 213 height 14
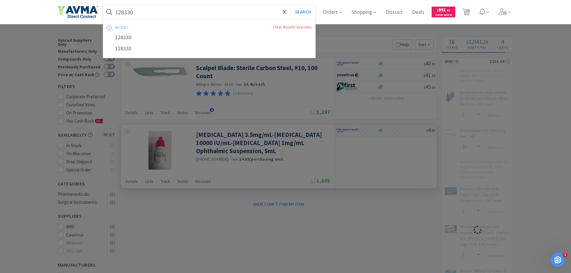
select select "3"
select select "1"
select select "2"
select select "3"
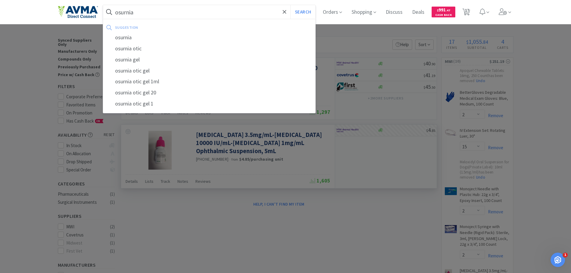
type input "osurnia"
click at [291, 5] on button "Search" at bounding box center [303, 12] width 25 height 14
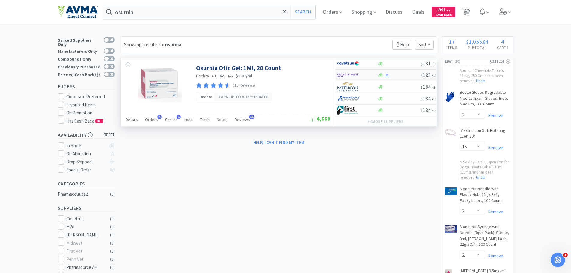
click at [353, 75] on img at bounding box center [348, 75] width 22 height 9
select select "1"
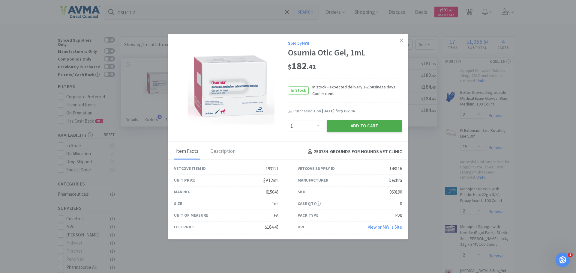
click at [360, 126] on button "Add to Cart" at bounding box center [364, 126] width 75 height 12
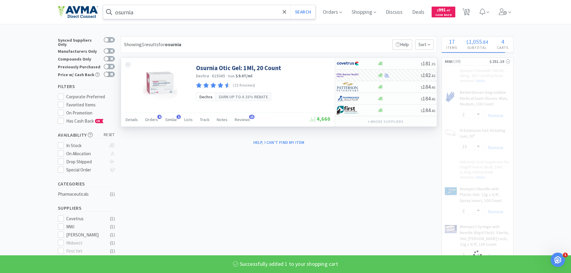
click at [148, 13] on input "osurnia" at bounding box center [209, 12] width 213 height 14
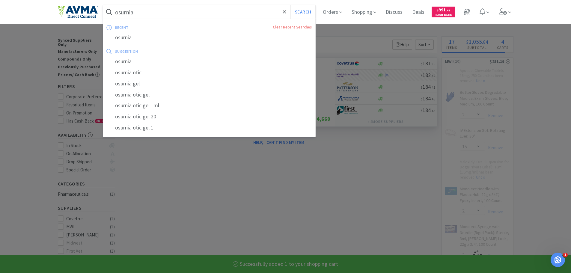
select select "1"
select select "2"
select select "3"
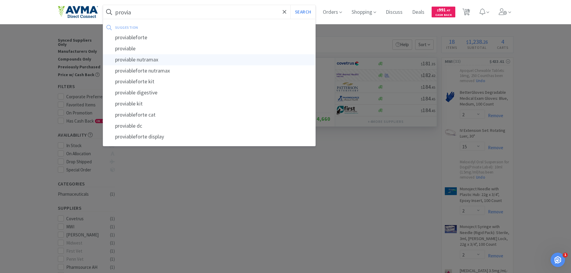
click at [147, 54] on div "proviable nutramax" at bounding box center [209, 59] width 213 height 11
type input "proviable nutramax"
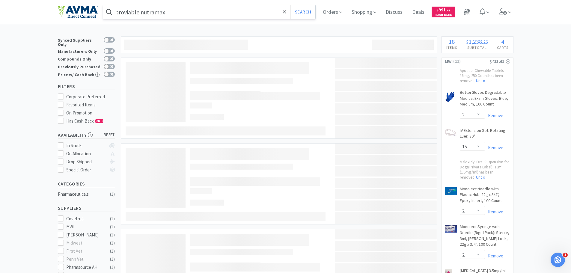
click at [172, 12] on input "proviable nutramax" at bounding box center [209, 12] width 213 height 14
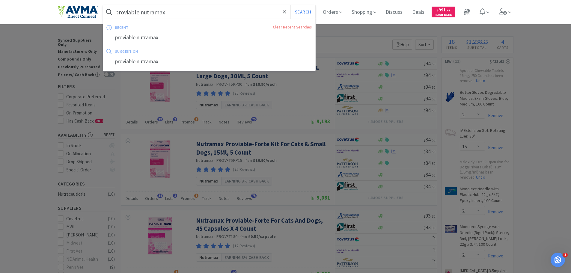
click at [319, 88] on div at bounding box center [285, 136] width 571 height 273
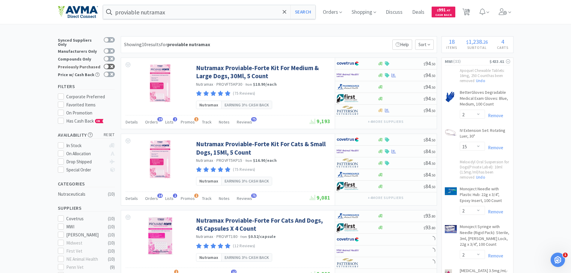
click at [113, 64] on div at bounding box center [109, 66] width 11 height 5
checkbox input "true"
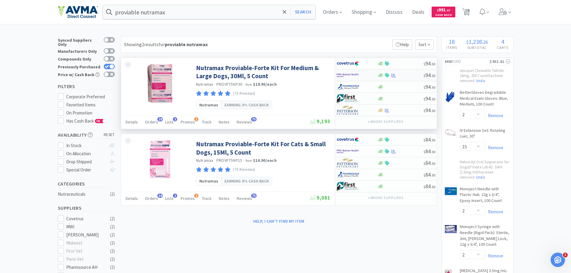
click at [355, 74] on img at bounding box center [348, 75] width 22 height 9
select select "1"
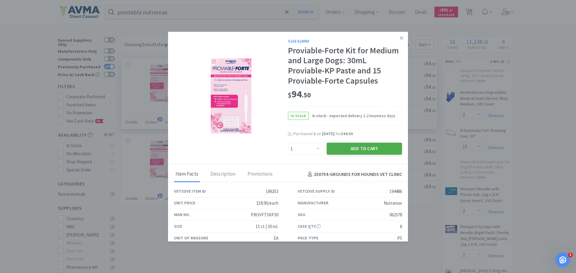
click at [342, 146] on button "Add to Cart" at bounding box center [364, 149] width 75 height 12
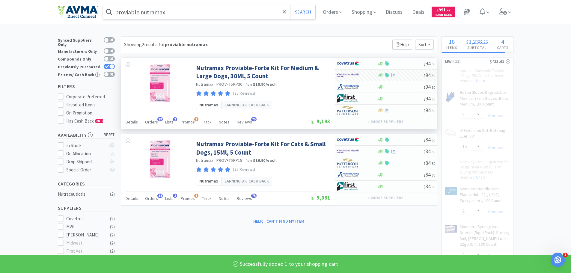
click at [166, 13] on input "proviable nutramax" at bounding box center [209, 12] width 213 height 14
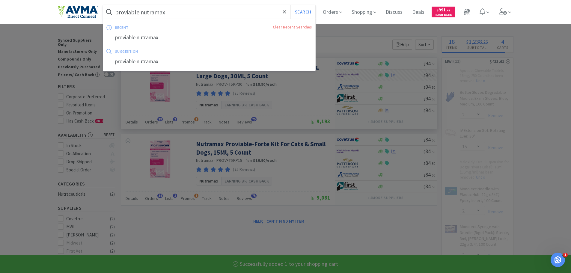
select select "1"
select select "2"
select select "3"
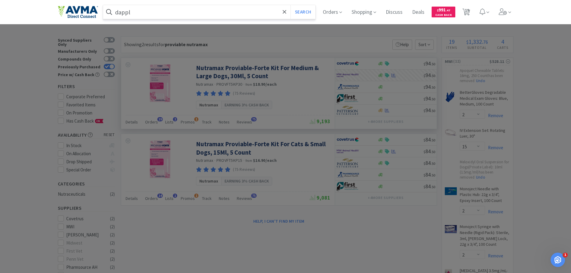
type input "dappl"
click at [291, 5] on button "Search" at bounding box center [303, 12] width 25 height 14
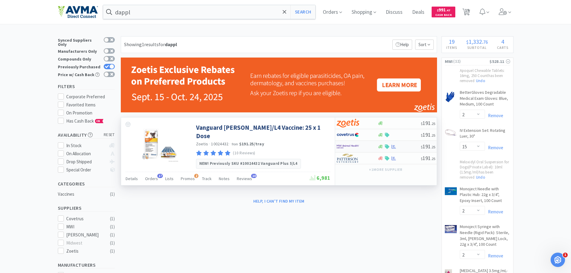
click at [349, 148] on img at bounding box center [348, 146] width 22 height 9
select select "1"
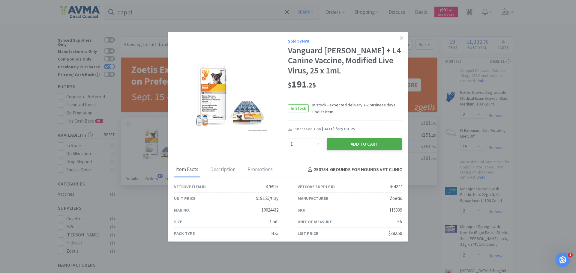
click at [360, 143] on button "Add to Cart" at bounding box center [364, 144] width 75 height 12
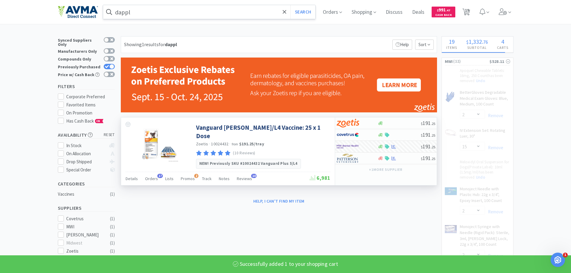
click at [245, 15] on input "dappl" at bounding box center [209, 12] width 213 height 14
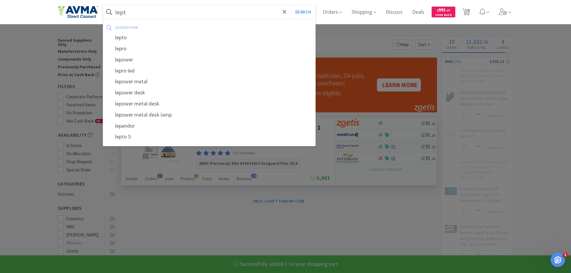
type input "lepto"
select select "1"
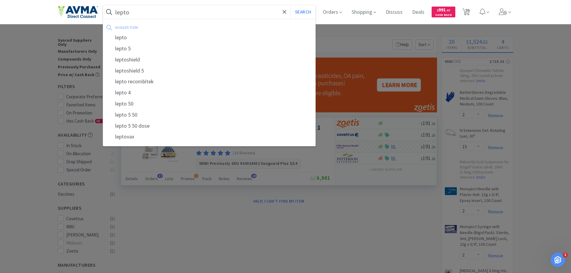
type input "lepto"
click at [291, 5] on button "Search" at bounding box center [303, 12] width 25 height 14
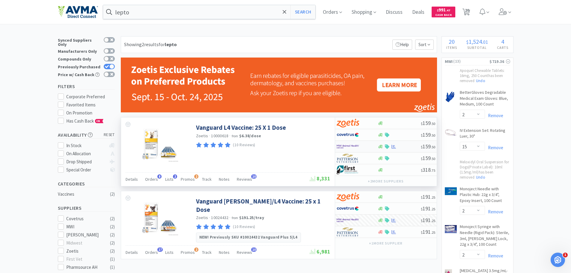
click at [355, 145] on img at bounding box center [348, 146] width 22 height 9
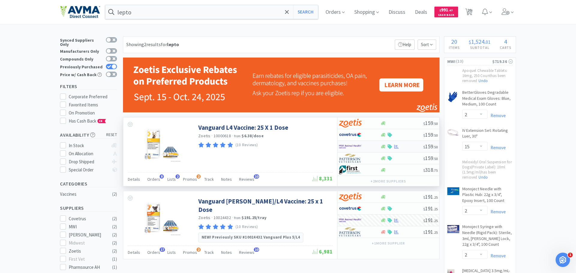
select select "1"
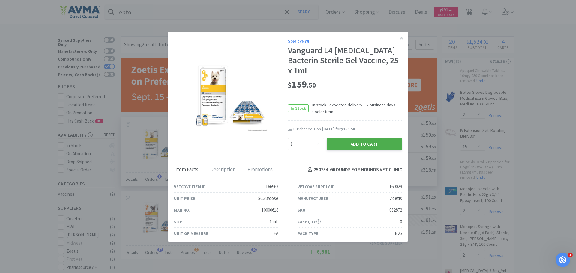
click at [361, 145] on button "Add to Cart" at bounding box center [364, 144] width 75 height 12
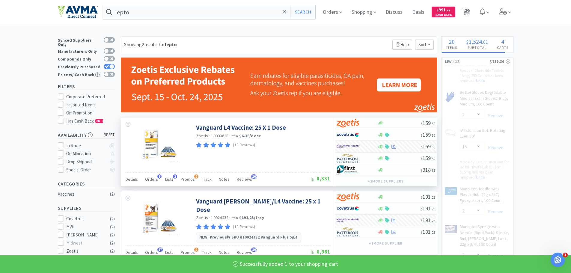
click at [140, 8] on input "lepto" at bounding box center [209, 12] width 213 height 14
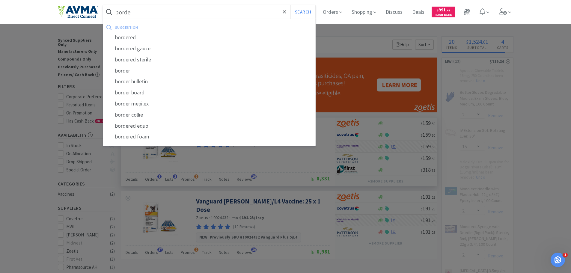
type input "bordet"
select select "1"
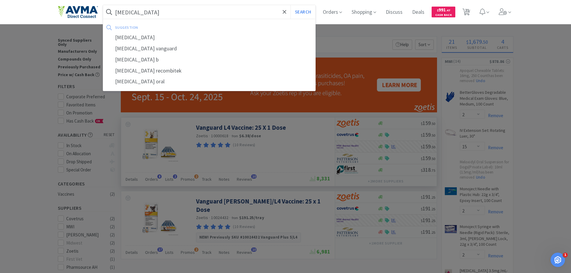
type input "[MEDICAL_DATA]"
click at [291, 5] on button "Search" at bounding box center [303, 12] width 25 height 14
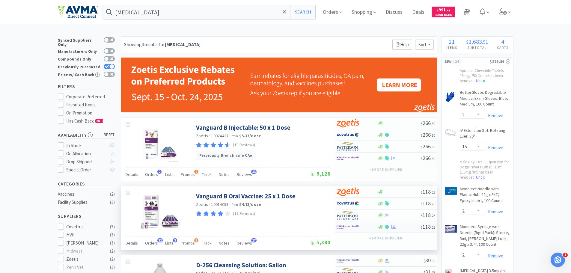
click at [352, 226] on img at bounding box center [348, 227] width 22 height 9
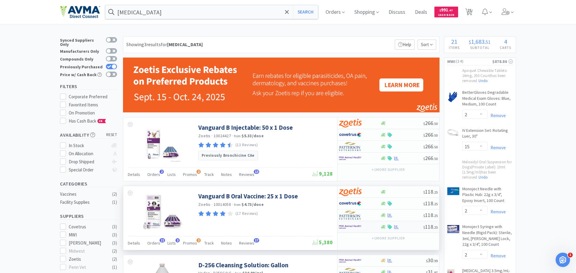
select select "1"
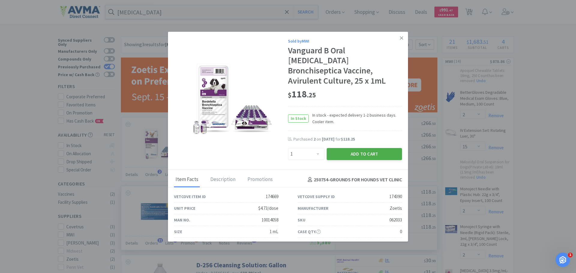
click at [350, 148] on button "Add to Cart" at bounding box center [364, 154] width 75 height 12
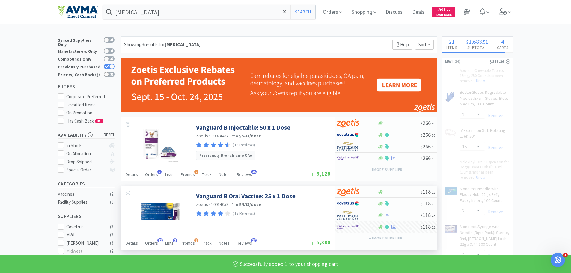
click at [151, 2] on div "[MEDICAL_DATA] Search Orders Shopping Discuss Discuss Deals Deals $ 991 . 47 Ca…" at bounding box center [286, 12] width 456 height 24
click at [153, 11] on input "[MEDICAL_DATA]" at bounding box center [209, 12] width 213 height 14
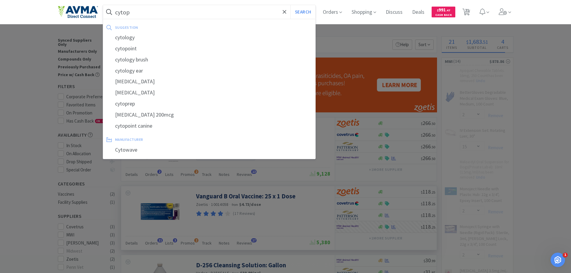
type input "cytopo"
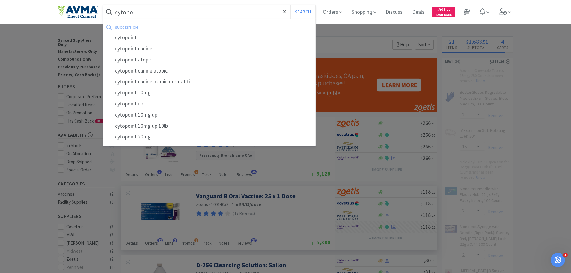
select select "1"
type input "cytopoint"
click at [291, 5] on button "Search" at bounding box center [303, 12] width 25 height 14
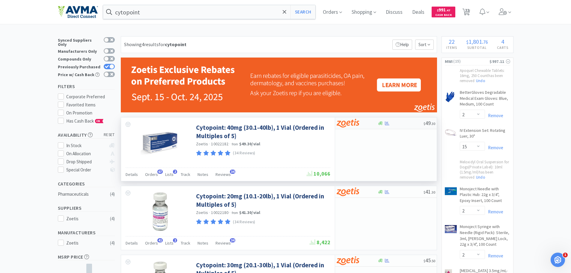
click at [358, 125] on img at bounding box center [348, 123] width 22 height 9
select select "5"
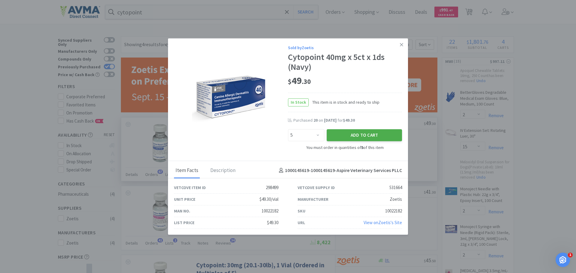
click at [382, 137] on button "Add to Cart" at bounding box center [364, 136] width 75 height 12
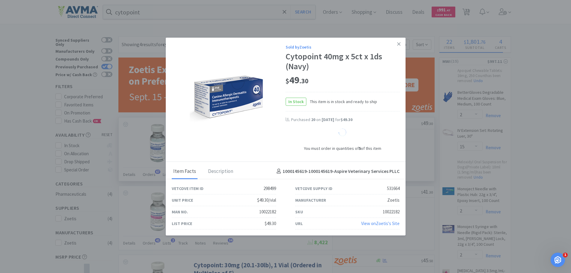
select select "5"
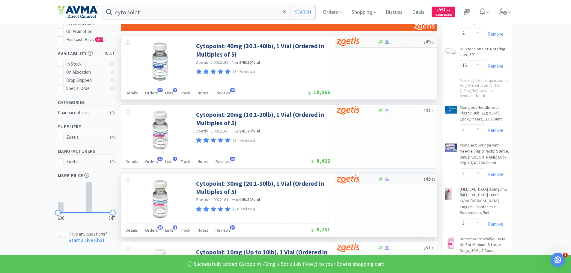
scroll to position [90, 0]
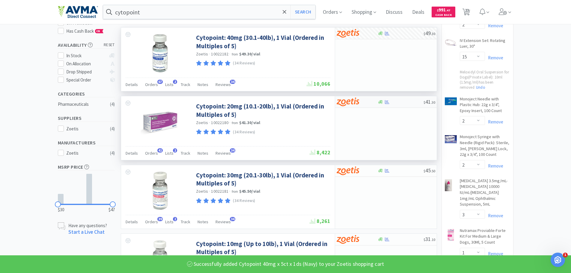
click at [352, 106] on img at bounding box center [348, 101] width 22 height 9
select select "5"
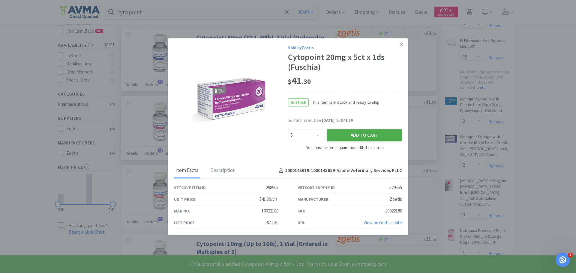
click at [368, 137] on button "Add to Cart" at bounding box center [364, 136] width 75 height 12
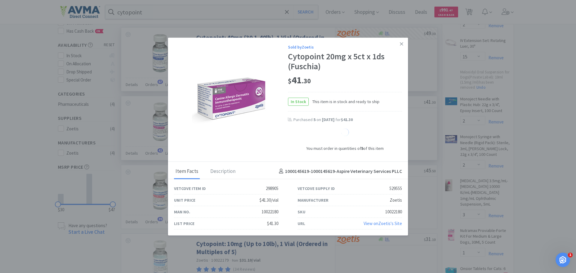
select select "5"
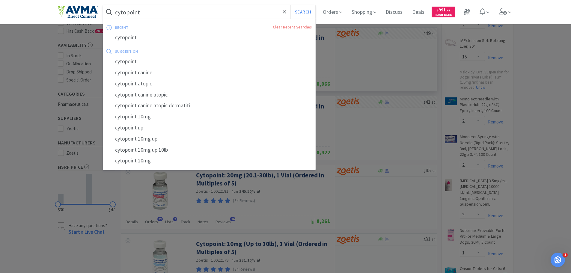
click at [125, 8] on input "cytopoint" at bounding box center [209, 12] width 213 height 14
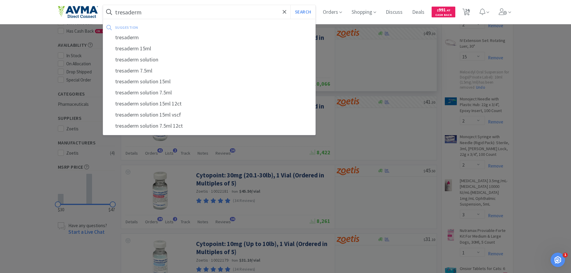
type input "tresaderm"
click at [291, 5] on button "Search" at bounding box center [303, 12] width 25 height 14
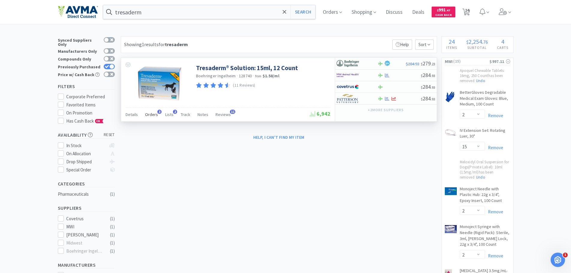
click at [155, 116] on span "Orders" at bounding box center [151, 114] width 13 height 5
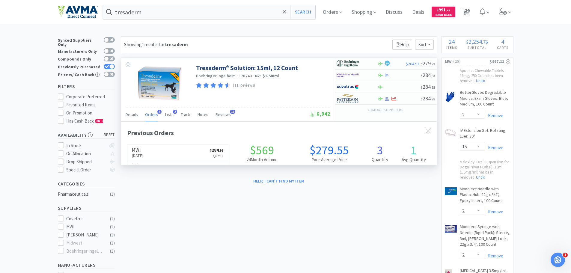
scroll to position [155, 316]
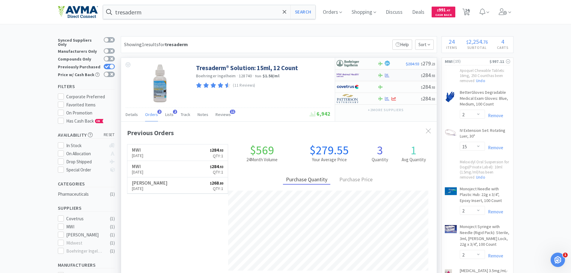
click at [351, 74] on img at bounding box center [348, 75] width 22 height 9
select select "1"
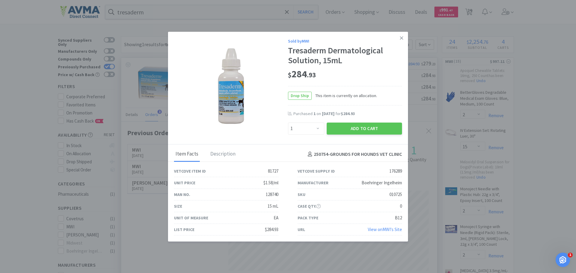
drag, startPoint x: 358, startPoint y: 128, endPoint x: 380, endPoint y: 81, distance: 52.1
click at [381, 81] on div "Sold by MWI Tresaderm Dermatological Solution, 15mL $ 284 . 93 Drop Ship This i…" at bounding box center [345, 86] width 114 height 97
click at [367, 128] on button "Add to Cart" at bounding box center [364, 129] width 75 height 12
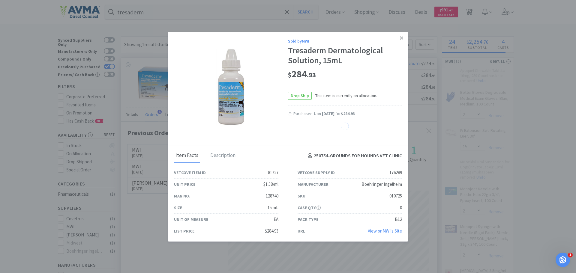
click at [400, 38] on icon at bounding box center [401, 37] width 3 height 5
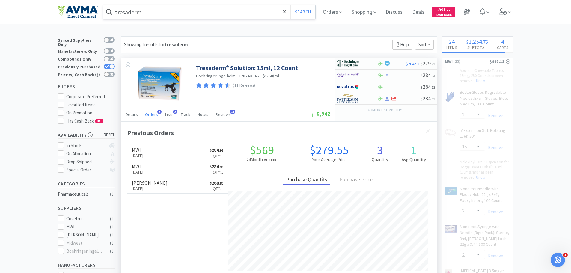
click at [155, 8] on input "tresaderm" at bounding box center [209, 12] width 213 height 14
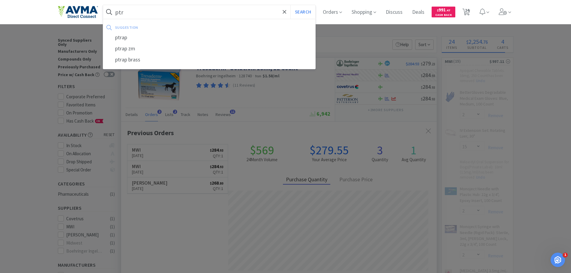
type input "pt"
select select "1"
select select "3"
select select "1"
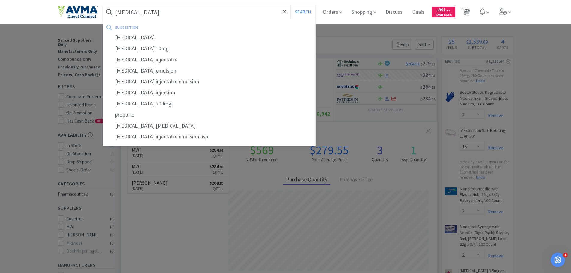
click at [291, 5] on button "Search" at bounding box center [303, 12] width 25 height 14
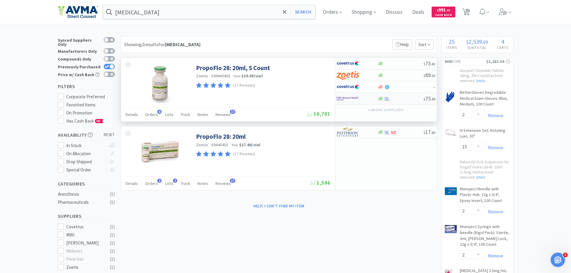
click at [355, 97] on img at bounding box center [348, 98] width 22 height 9
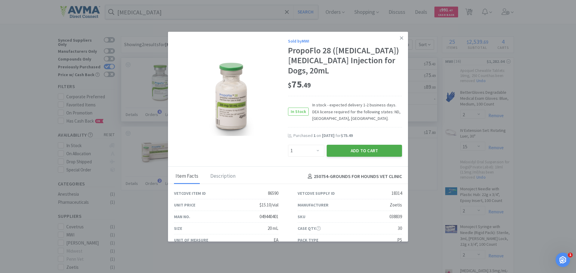
click at [362, 145] on button "Add to Cart" at bounding box center [364, 151] width 75 height 12
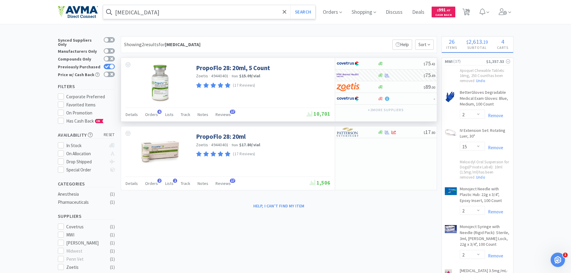
click at [154, 10] on input "[MEDICAL_DATA]" at bounding box center [209, 12] width 213 height 14
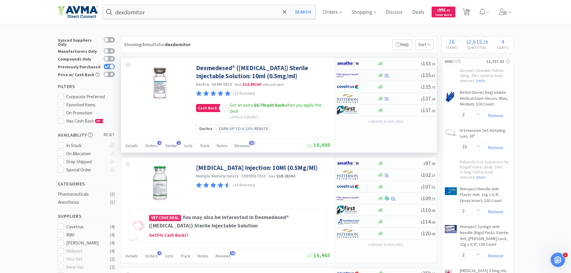
click at [350, 74] on img at bounding box center [348, 75] width 22 height 9
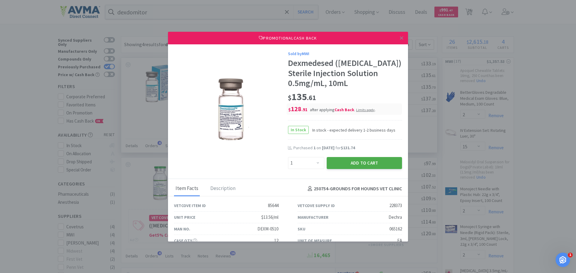
click at [344, 169] on button "Add to Cart" at bounding box center [364, 163] width 75 height 12
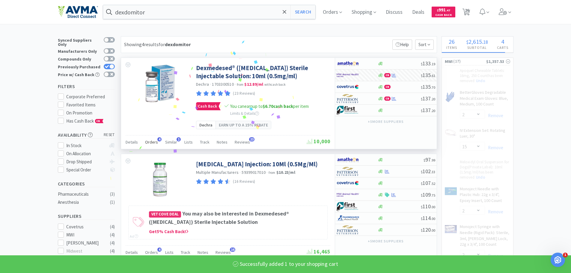
click at [154, 145] on span "Orders" at bounding box center [151, 141] width 13 height 5
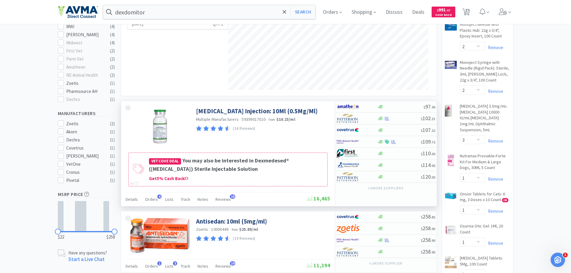
scroll to position [210, 0]
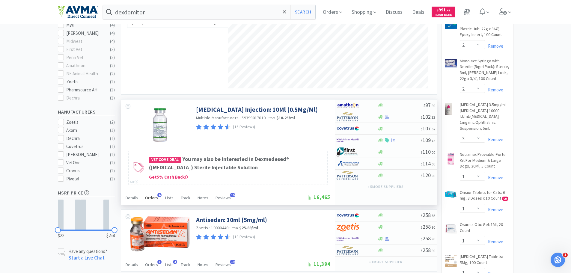
click at [151, 205] on div "Orders 4" at bounding box center [151, 198] width 13 height 11
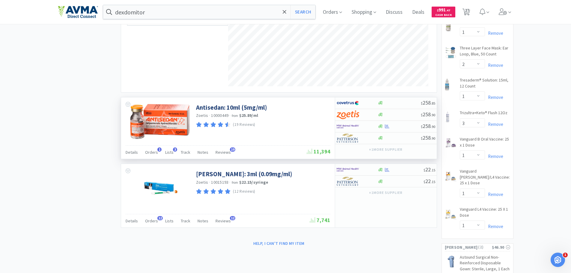
scroll to position [480, 0]
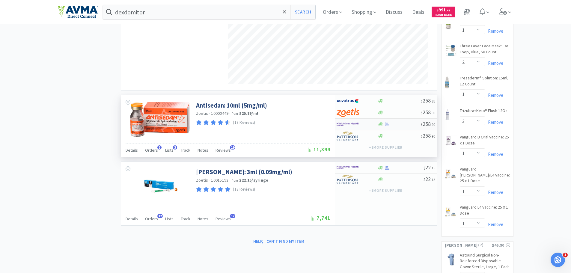
click at [355, 129] on img at bounding box center [348, 124] width 22 height 9
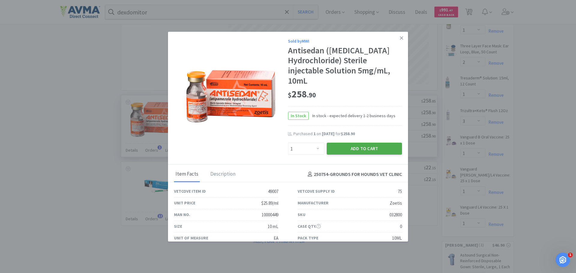
click at [352, 146] on button "Add to Cart" at bounding box center [364, 149] width 75 height 12
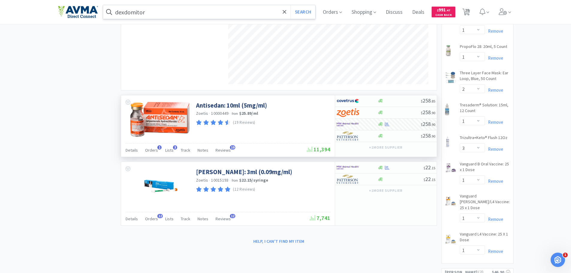
click at [145, 14] on input "dexdomitor" at bounding box center [209, 12] width 213 height 14
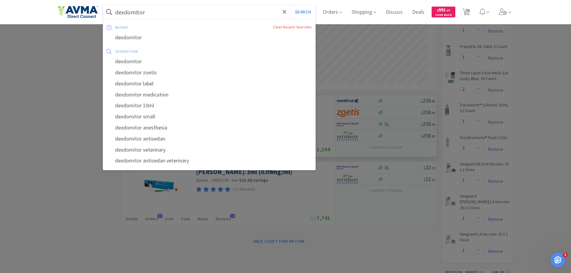
click at [90, 192] on div at bounding box center [285, 136] width 571 height 273
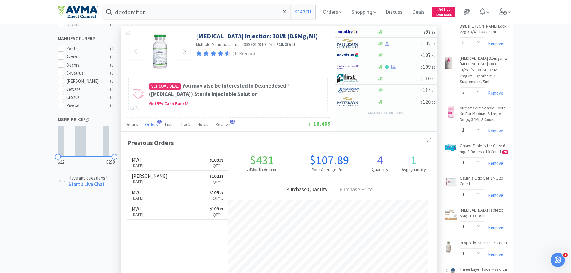
scroll to position [150, 0]
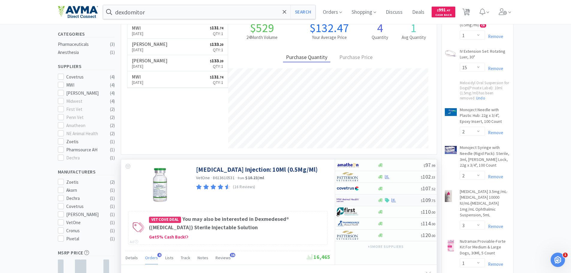
click at [346, 205] on img at bounding box center [348, 200] width 22 height 9
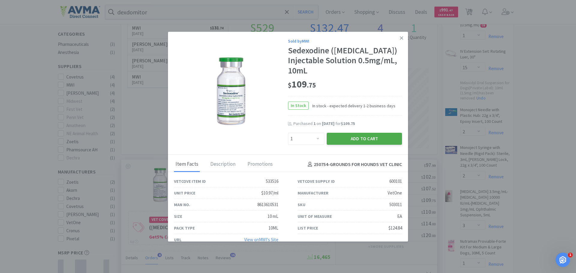
click at [358, 144] on button "Add to Cart" at bounding box center [364, 139] width 75 height 12
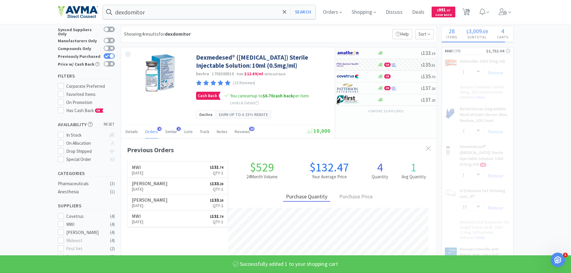
scroll to position [0, 0]
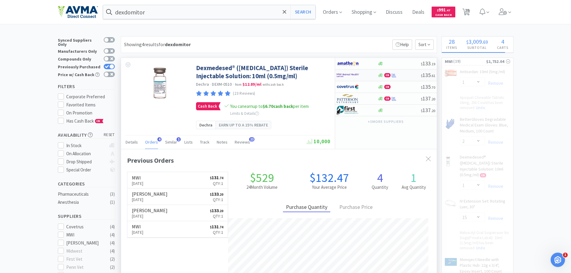
click at [375, 75] on div at bounding box center [357, 75] width 41 height 10
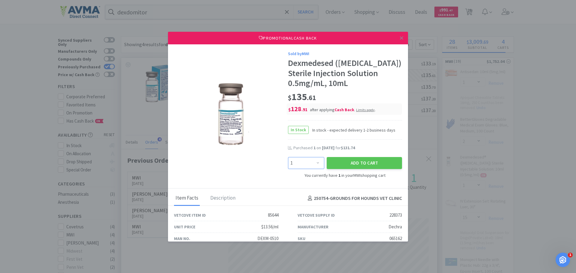
click at [315, 169] on select "Enter Quantity 1 2 3 4 5 6 7 8 9 10 11 12 13 14 15 16 17 18 19 20 Enter Quantity" at bounding box center [306, 163] width 36 height 12
drag, startPoint x: 547, startPoint y: 174, endPoint x: 466, endPoint y: 96, distance: 113.0
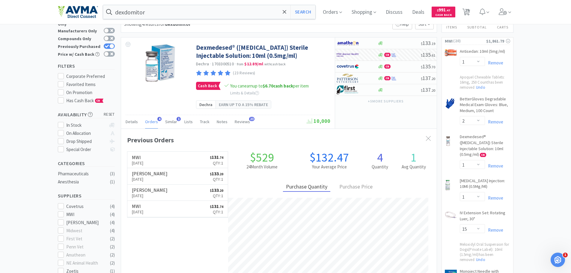
scroll to position [30, 0]
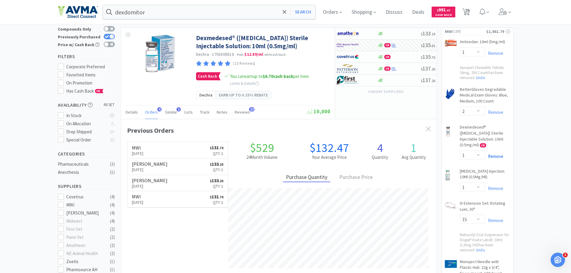
click at [498, 159] on link "Remove" at bounding box center [494, 157] width 18 height 6
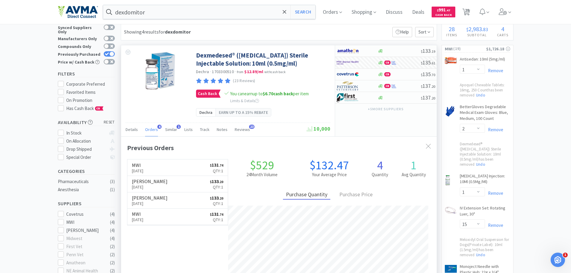
scroll to position [0, 0]
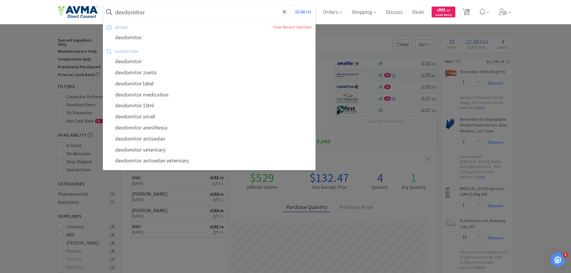
click at [124, 13] on input "dexdomitor" at bounding box center [209, 12] width 213 height 14
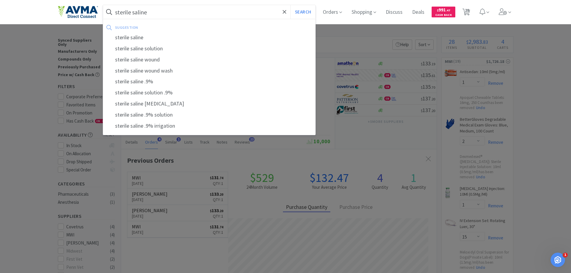
click at [291, 5] on button "Search" at bounding box center [303, 12] width 25 height 14
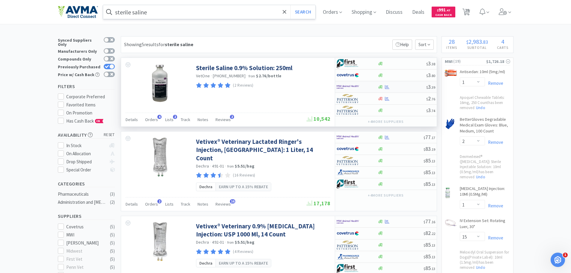
click at [349, 84] on img at bounding box center [348, 86] width 22 height 9
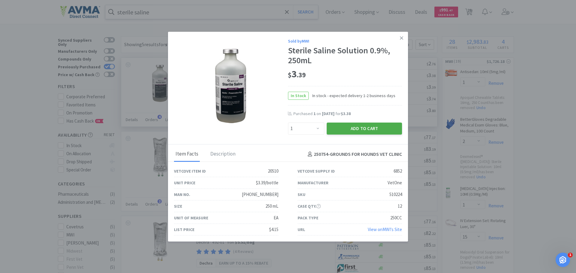
click at [345, 129] on button "Add to Cart" at bounding box center [364, 129] width 75 height 12
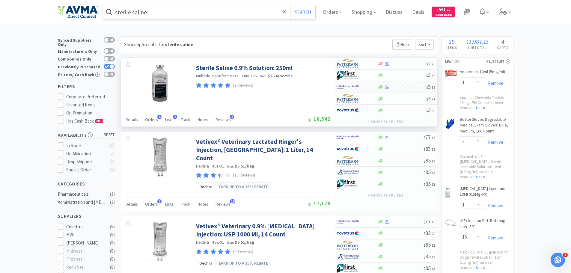
click at [170, 12] on input "sterile saline" at bounding box center [209, 12] width 213 height 14
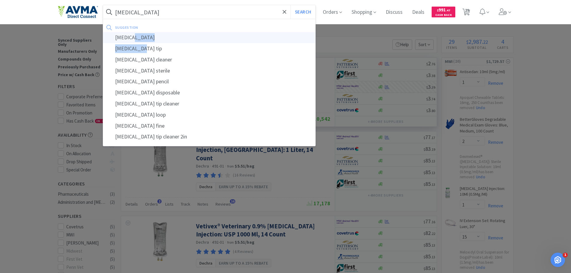
drag, startPoint x: 160, startPoint y: 49, endPoint x: 164, endPoint y: 38, distance: 11.7
click at [164, 38] on div "suggestion [MEDICAL_DATA] [MEDICAL_DATA] tip [MEDICAL_DATA] cleaner [MEDICAL_DA…" at bounding box center [209, 83] width 213 height 120
click at [164, 38] on div "[MEDICAL_DATA]" at bounding box center [209, 37] width 213 height 11
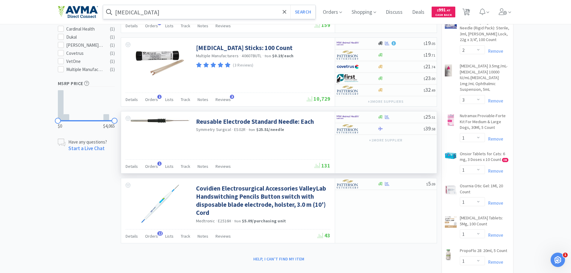
scroll to position [300, 0]
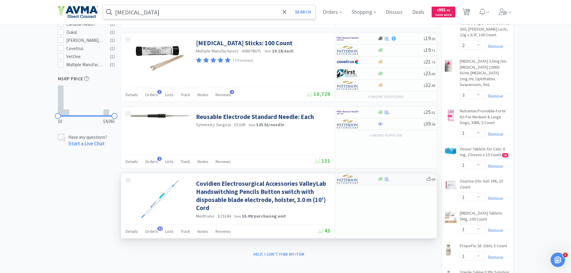
click at [346, 181] on img at bounding box center [348, 179] width 22 height 9
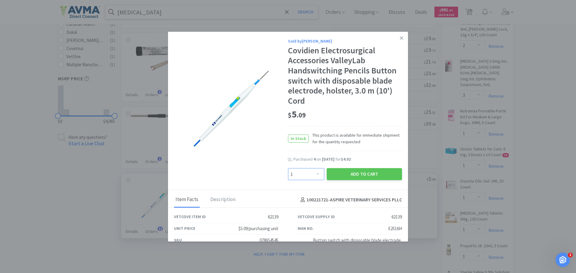
click at [317, 173] on select "Enter Quantity 1 2 3 4 5 6 7 8 9 10 11 12 13 14 15 16 17 18 19 20 Enter Quantity" at bounding box center [306, 174] width 36 height 12
click at [288, 168] on select "Enter Quantity 1 2 3 4 5 6 7 8 9 10 11 12 13 14 15 16 17 18 19 20 Enter Quantity" at bounding box center [306, 174] width 36 height 12
click at [361, 172] on button "Add to Cart" at bounding box center [364, 174] width 75 height 12
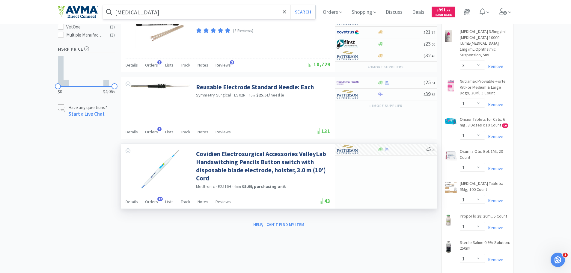
scroll to position [330, 0]
click at [469, 14] on span "30" at bounding box center [467, 10] width 4 height 24
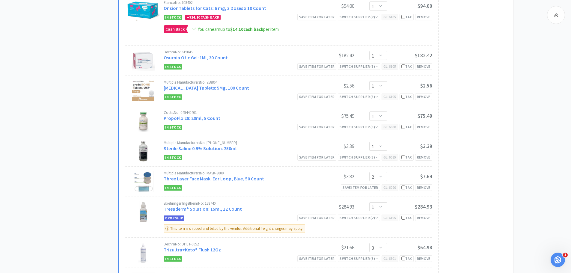
scroll to position [810, 0]
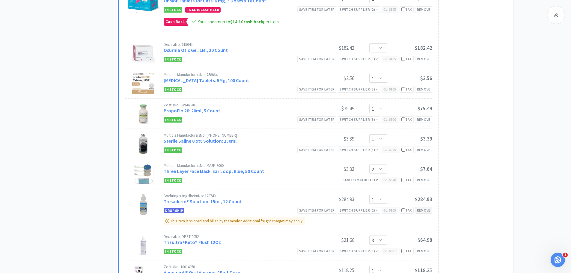
click at [424, 207] on div "Remove" at bounding box center [423, 210] width 17 height 6
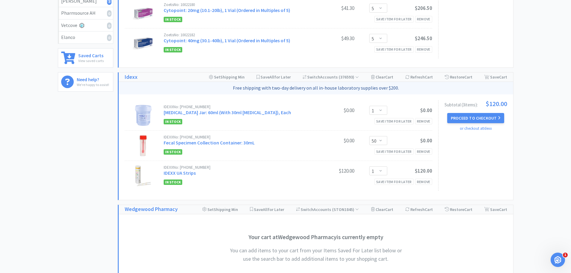
scroll to position [0, 0]
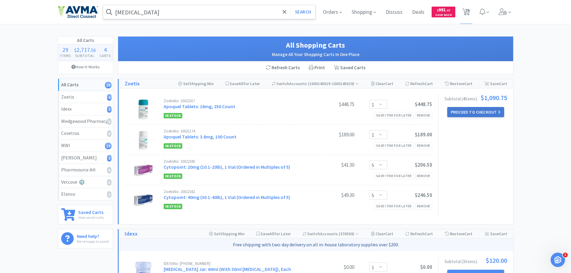
click at [474, 111] on button "Proceed to Checkout" at bounding box center [475, 112] width 57 height 10
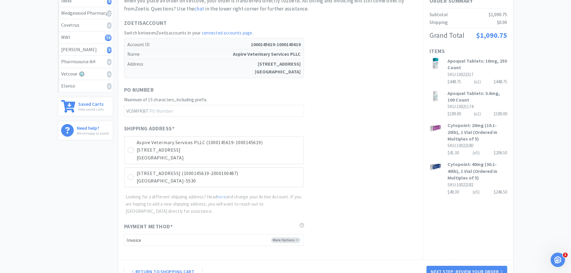
scroll to position [120, 0]
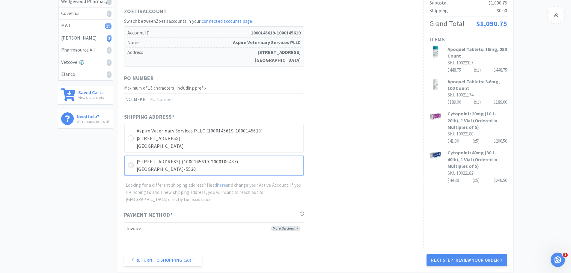
click at [130, 166] on icon at bounding box center [130, 165] width 4 height 4
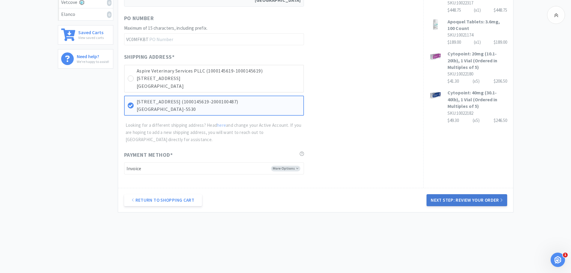
click at [442, 198] on button "Next Step: Review Your Order" at bounding box center [467, 200] width 80 height 12
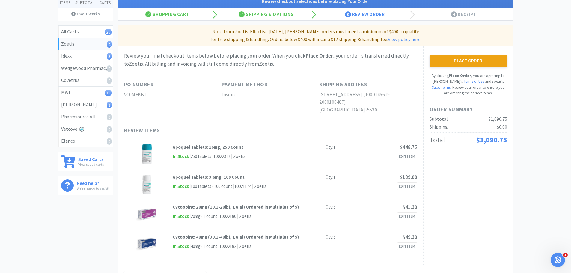
scroll to position [60, 0]
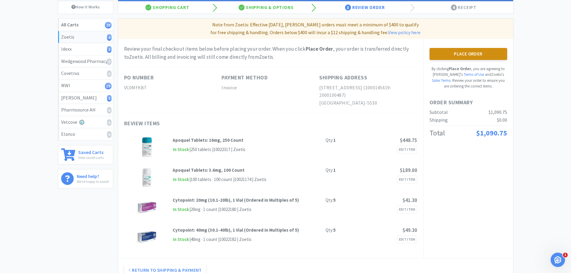
click at [484, 54] on button "Place Order" at bounding box center [469, 54] width 78 height 12
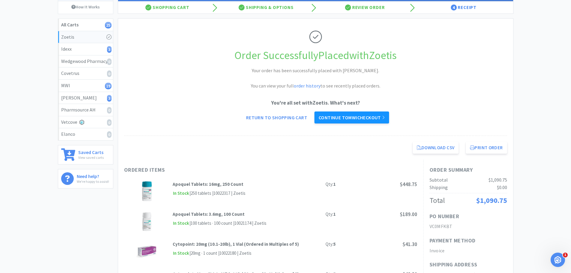
click at [360, 115] on link "Continue to MWI checkout" at bounding box center [352, 118] width 75 height 12
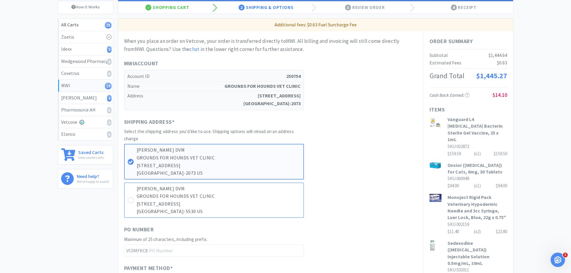
click at [137, 201] on p "[STREET_ADDRESS]" at bounding box center [219, 204] width 164 height 8
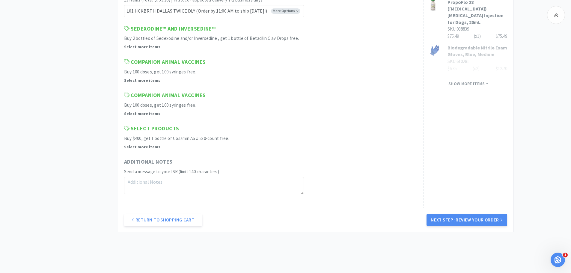
click at [470, 219] on button "Next Step: Review Your Order" at bounding box center [467, 220] width 80 height 12
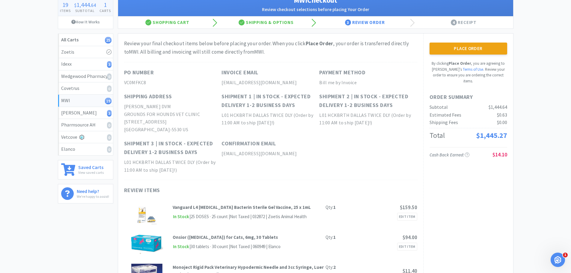
scroll to position [60, 0]
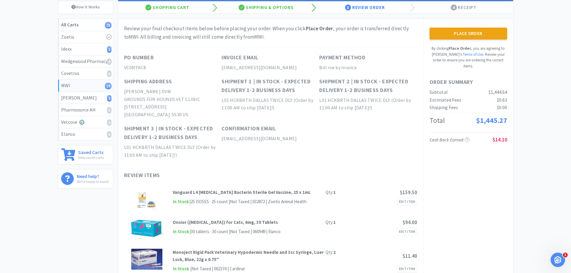
click at [471, 40] on div "Place Order By clicking Place Order , you are agreeing to Vetcove's Terms of Us…" at bounding box center [469, 48] width 78 height 41
click at [470, 33] on button "Place Order" at bounding box center [469, 34] width 78 height 12
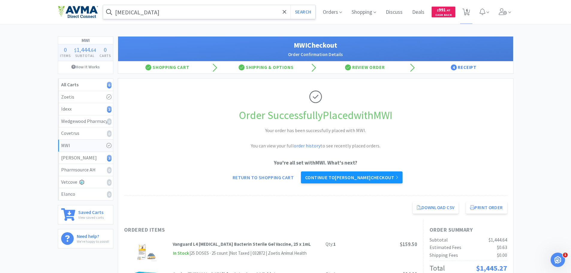
click at [328, 180] on link "Continue to [PERSON_NAME] checkout" at bounding box center [352, 178] width 102 height 12
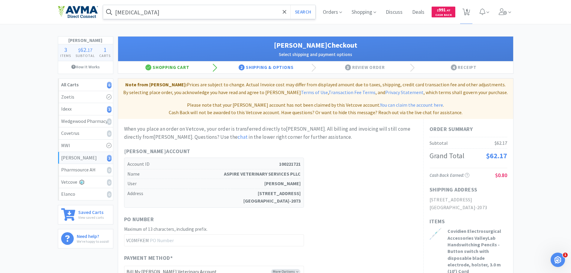
click at [182, 68] on div "Shopping Cart" at bounding box center [167, 67] width 99 height 12
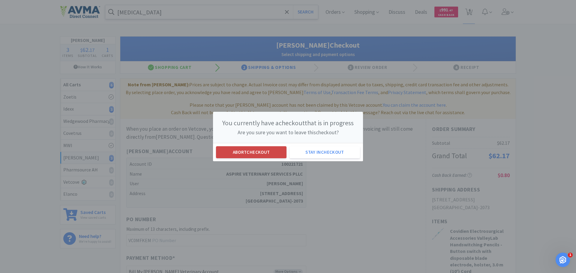
click at [262, 151] on button "Abort checkout" at bounding box center [251, 152] width 70 height 12
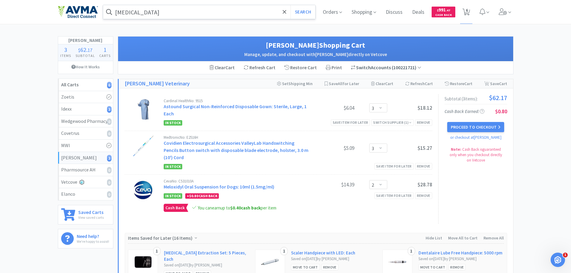
click at [365, 70] on span "Switch" at bounding box center [363, 67] width 15 height 6
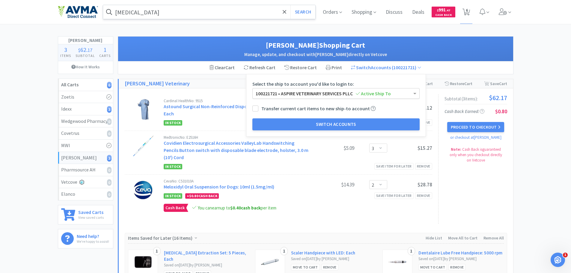
click at [312, 91] on span "100221721 • ASPIRE VETERINARY SERVICES PLLC Active Ship To" at bounding box center [323, 94] width 135 height 6
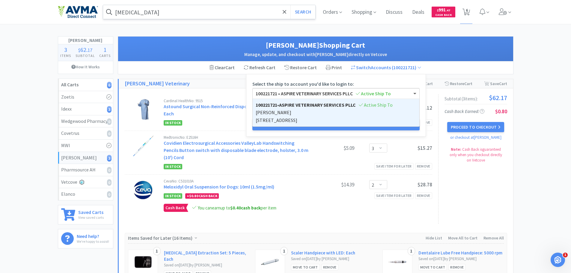
click at [311, 88] on div "100221721 • ASPIRE VETERINARY SERVICES PLLC Active Ship To" at bounding box center [336, 93] width 167 height 11
click at [310, 92] on span "100221721 • ASPIRE VETERINARY SERVICES PLLC Active Ship To" at bounding box center [323, 94] width 135 height 6
click at [369, 11] on span "Shopping" at bounding box center [363, 12] width 29 height 24
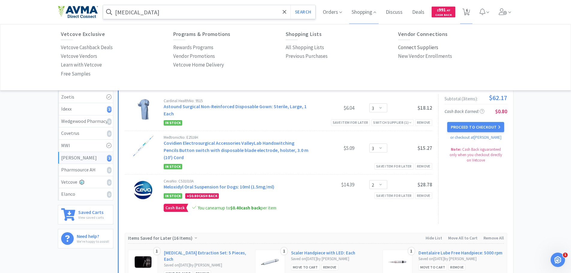
click at [412, 48] on p "Connect Suppliers" at bounding box center [418, 47] width 40 height 8
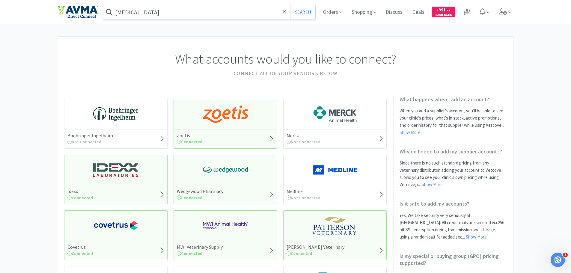
click at [331, 242] on div "[PERSON_NAME] Veterinary Connected" at bounding box center [335, 250] width 103 height 19
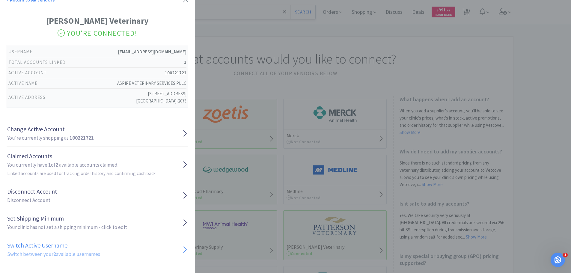
scroll to position [9, 0]
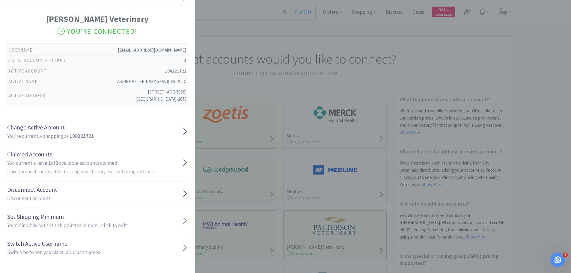
click at [35, 251] on h2 "Switch between your 2 available usernames" at bounding box center [53, 253] width 93 height 8
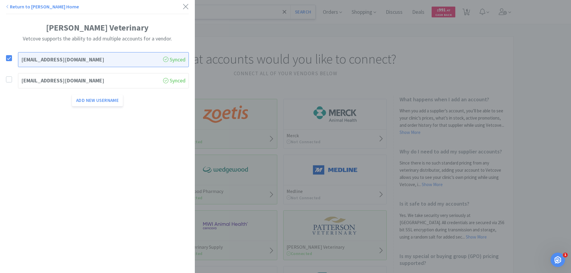
click at [41, 76] on div "[EMAIL_ADDRESS][DOMAIN_NAME] Synced" at bounding box center [103, 80] width 171 height 15
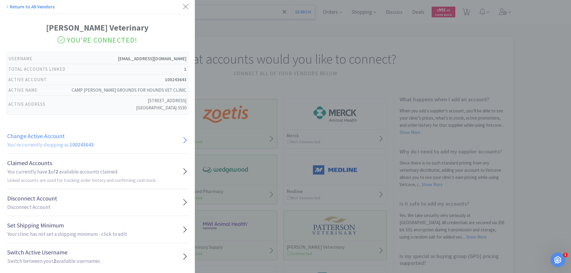
click at [35, 143] on h2 "You're currently shopping as 100243643" at bounding box center [50, 145] width 87 height 8
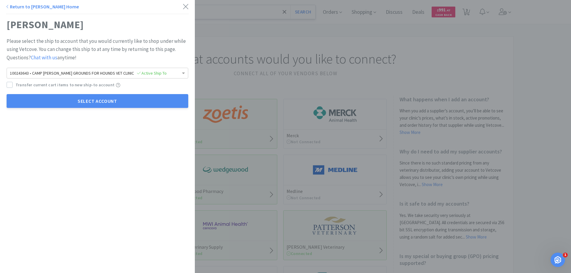
click at [13, 83] on label "Transfer current cart items to new ship-to account" at bounding box center [61, 85] width 108 height 7
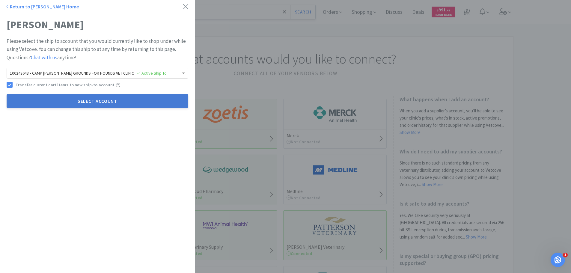
click at [44, 97] on button "Select Account" at bounding box center [98, 101] width 182 height 14
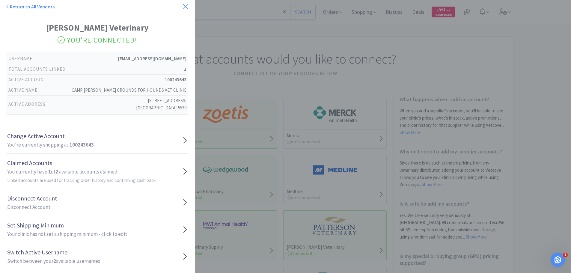
click at [183, 8] on icon at bounding box center [185, 6] width 5 height 5
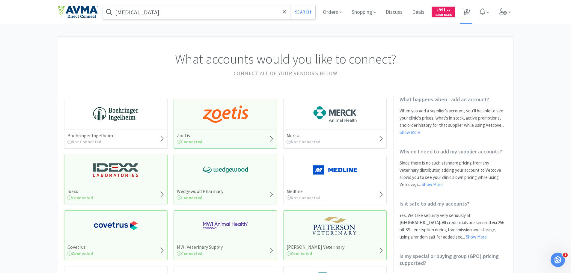
click at [473, 13] on div "Orders Shopping Discuss Discuss Deals Deals $ 991 . 47 Cash Back 3 3" at bounding box center [415, 12] width 195 height 24
click at [469, 12] on icon at bounding box center [466, 12] width 7 height 7
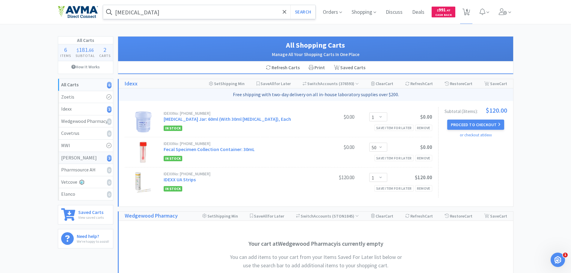
click at [102, 162] on link "[PERSON_NAME] 3" at bounding box center [85, 158] width 55 height 12
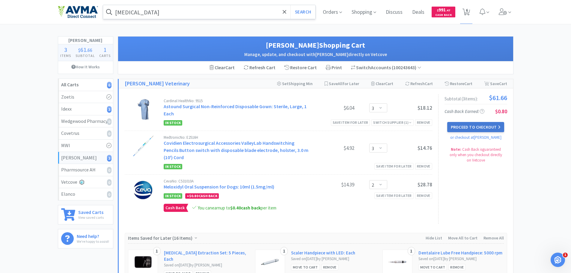
click at [471, 125] on button "Proceed to Checkout" at bounding box center [475, 127] width 57 height 10
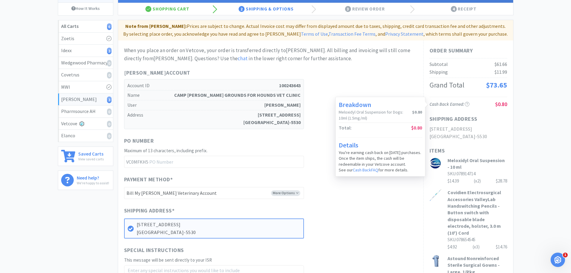
scroll to position [168, 0]
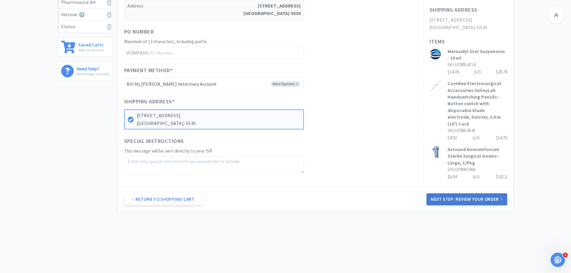
click at [449, 197] on button "Next Step: Review Your Order" at bounding box center [467, 199] width 80 height 12
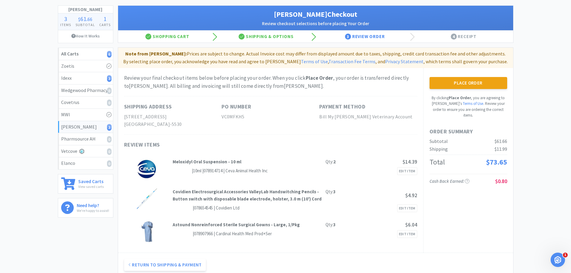
scroll to position [0, 0]
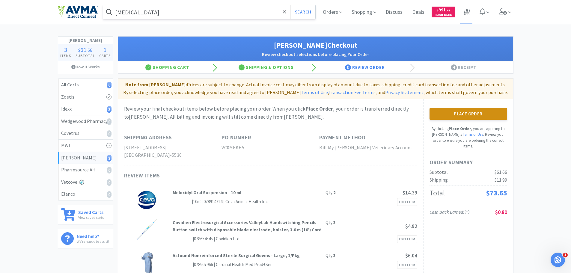
click at [483, 111] on button "Place Order" at bounding box center [469, 114] width 78 height 12
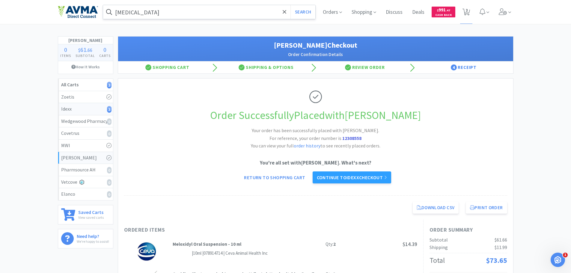
click at [104, 109] on div "Idexx 3" at bounding box center [85, 109] width 49 height 8
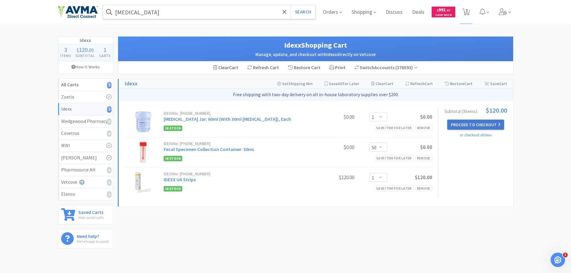
click at [472, 128] on button "Proceed to Checkout" at bounding box center [475, 125] width 57 height 10
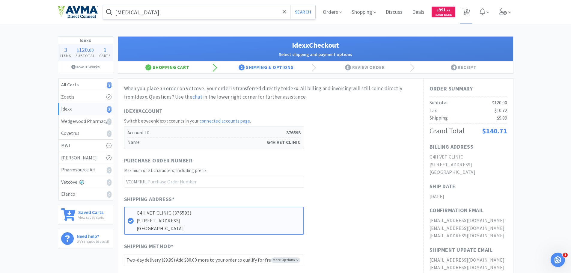
click at [181, 69] on div "Shopping Cart" at bounding box center [167, 67] width 99 height 12
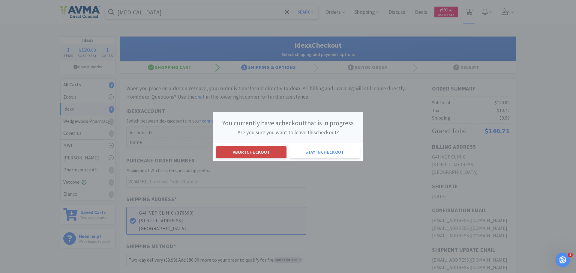
click at [258, 153] on button "Abort checkout" at bounding box center [251, 152] width 70 height 12
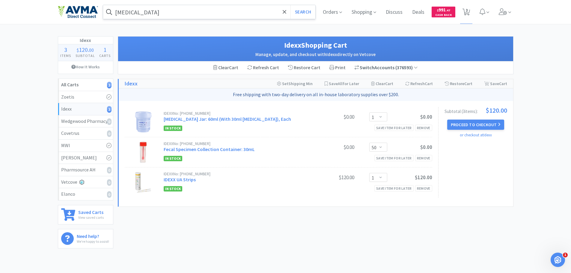
click at [397, 70] on div "Switch Accounts ( 376593 )" at bounding box center [386, 68] width 63 height 8
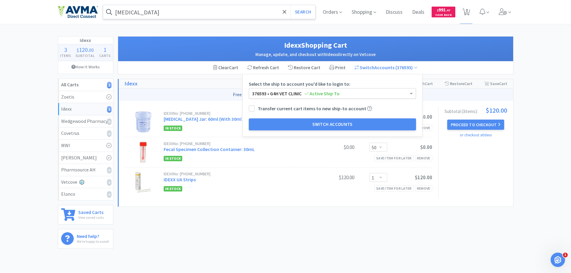
click at [345, 93] on div "376593 • G4H VET CLINIC Active Ship To" at bounding box center [332, 93] width 167 height 10
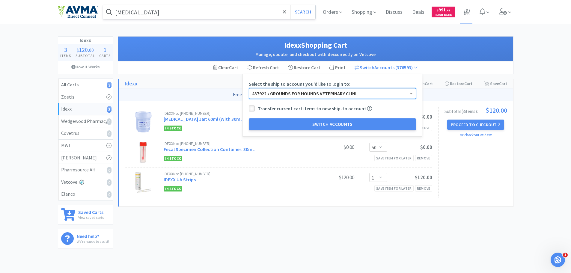
click at [250, 108] on icon at bounding box center [252, 108] width 4 height 4
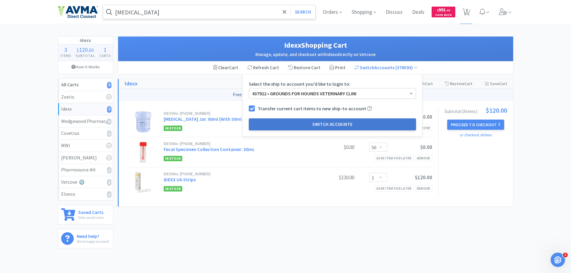
click at [291, 124] on button "Switch Accounts" at bounding box center [332, 124] width 167 height 12
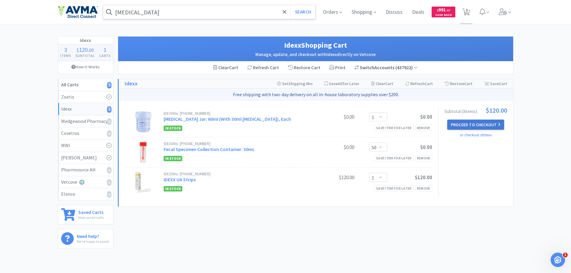
click at [482, 127] on button "Proceed to Checkout" at bounding box center [475, 125] width 57 height 10
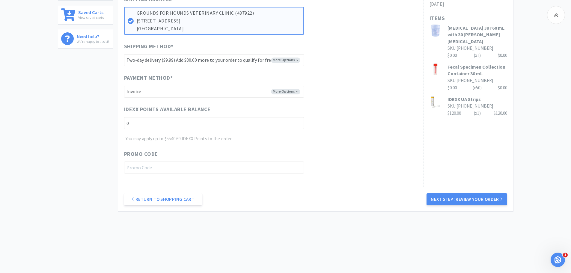
click at [465, 198] on button "Next Step: Review Your Order" at bounding box center [467, 199] width 80 height 12
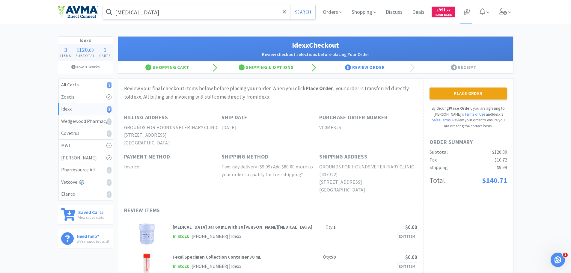
click at [464, 96] on button "Place Order" at bounding box center [469, 94] width 78 height 12
